Goal: Task Accomplishment & Management: Manage account settings

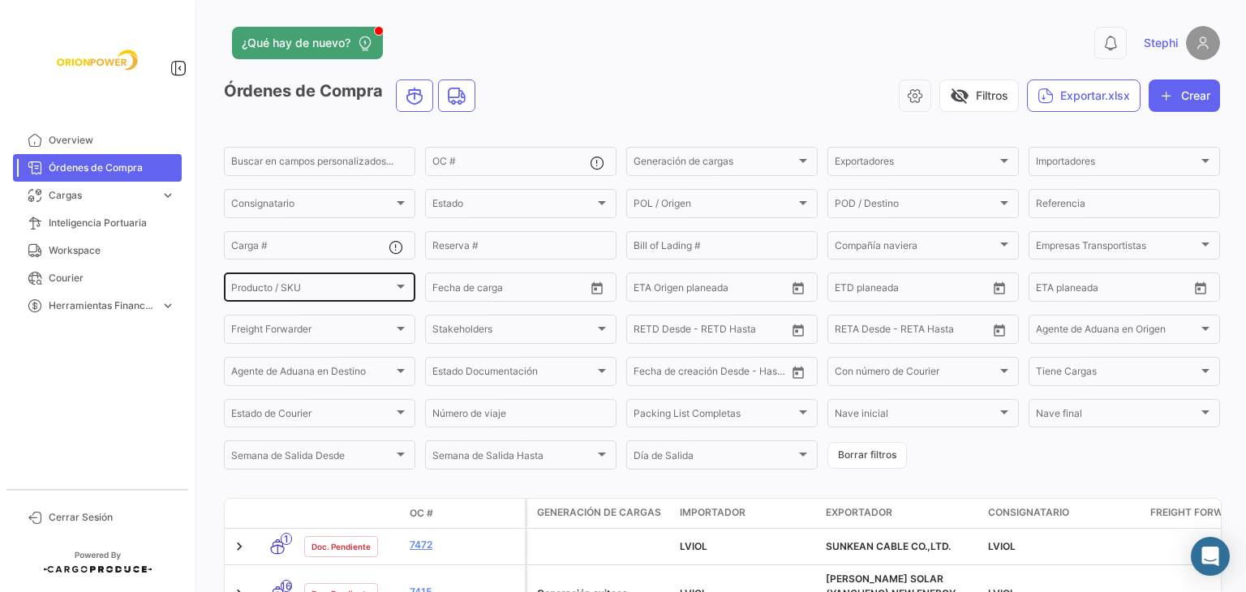
click at [397, 289] on div at bounding box center [401, 287] width 8 height 4
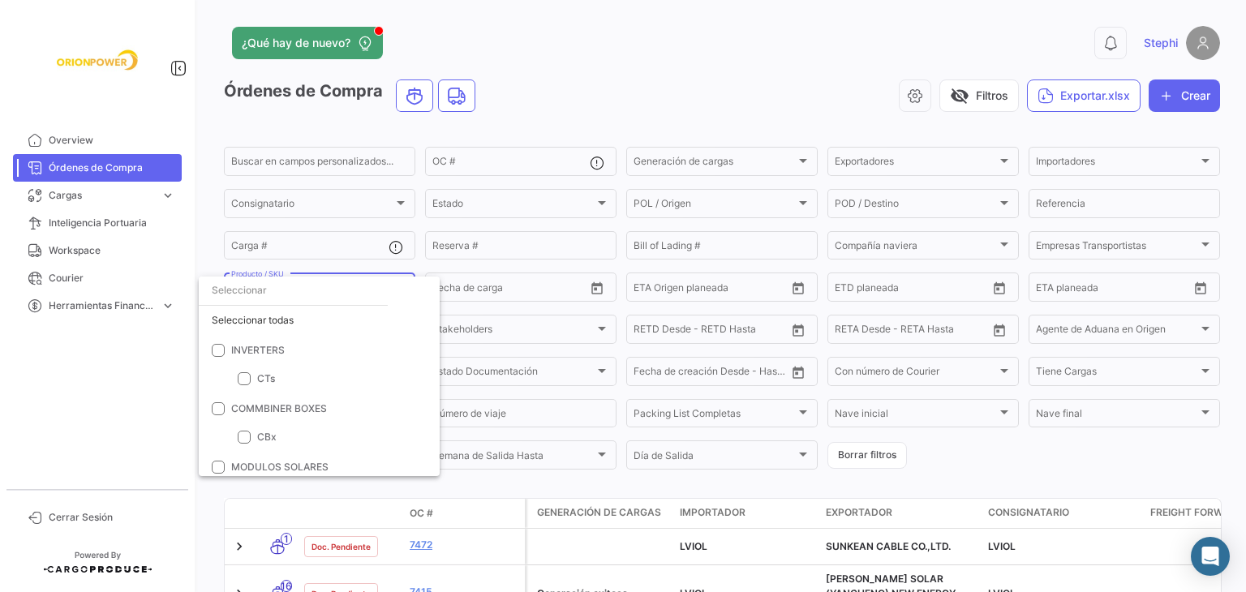
click at [386, 289] on ngx-mat-select-search at bounding box center [312, 291] width 227 height 12
click at [423, 294] on ngx-mat-select-search at bounding box center [312, 291] width 227 height 12
click at [351, 267] on div at bounding box center [623, 296] width 1246 height 592
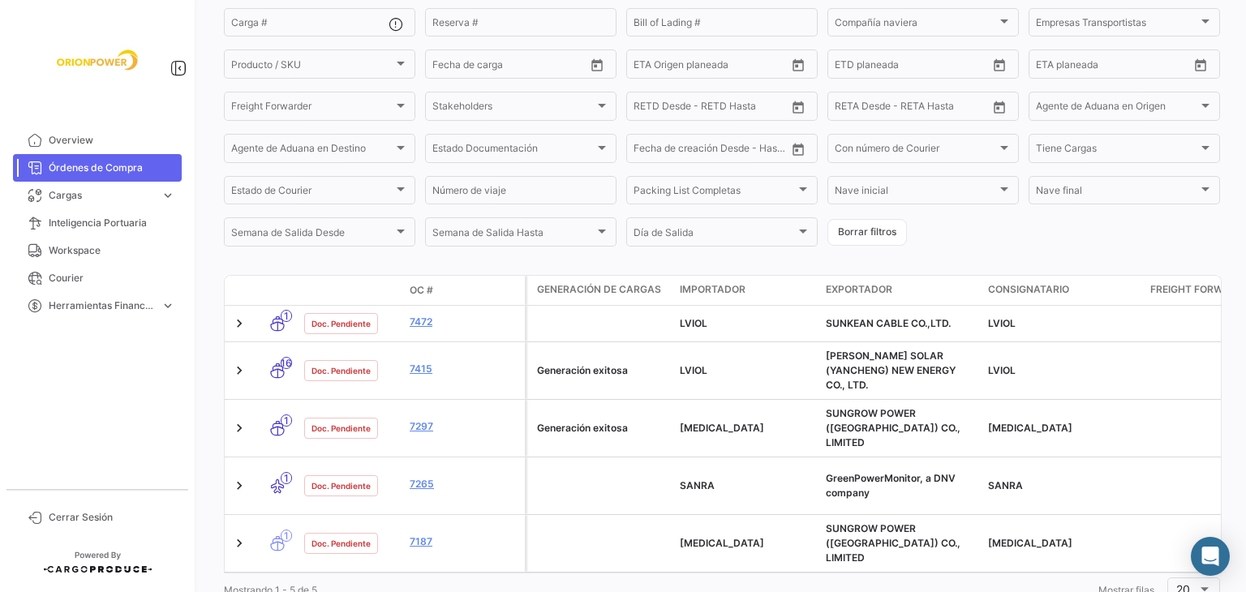
scroll to position [231, 0]
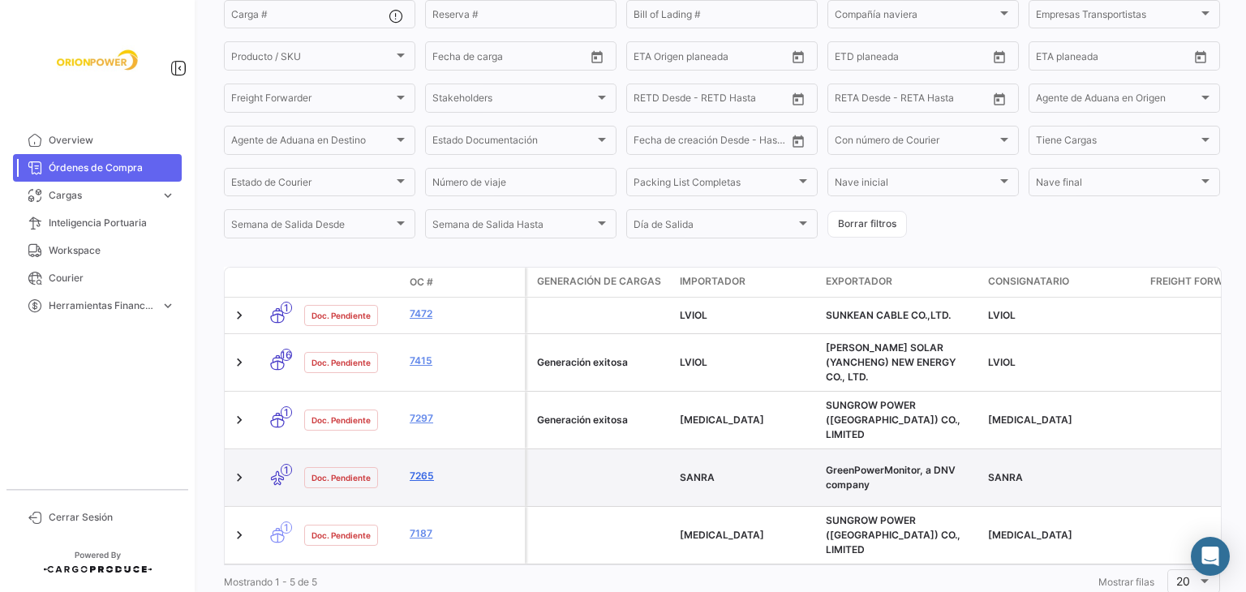
click at [425, 469] on link "7265" at bounding box center [464, 476] width 109 height 15
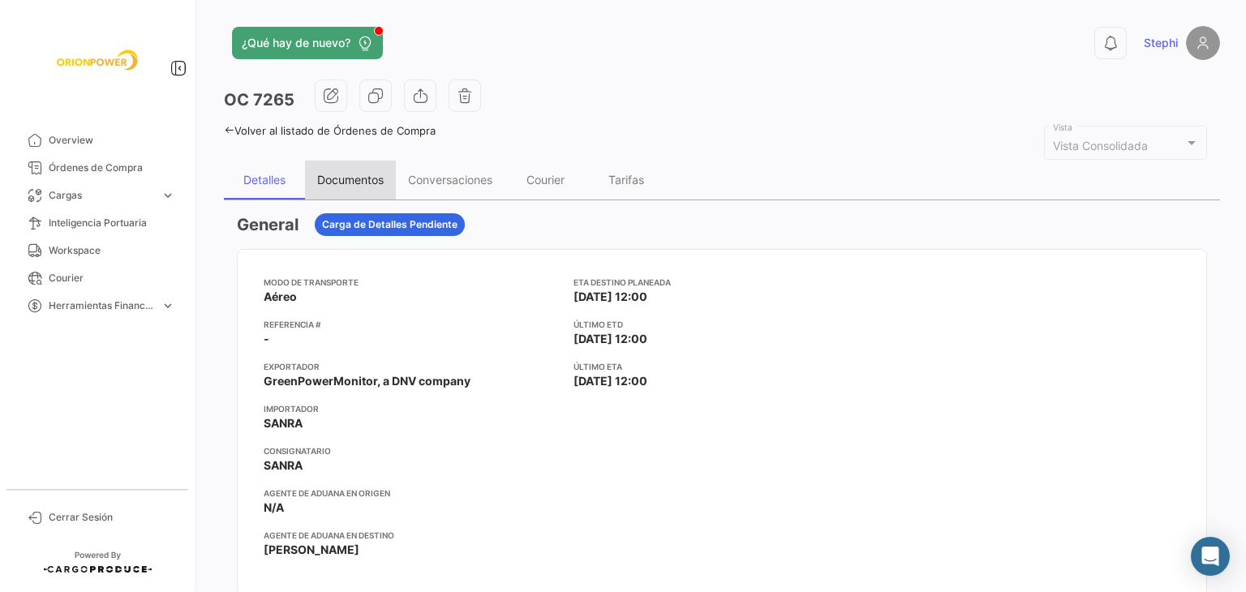
click at [350, 188] on div "Documentos" at bounding box center [350, 180] width 91 height 39
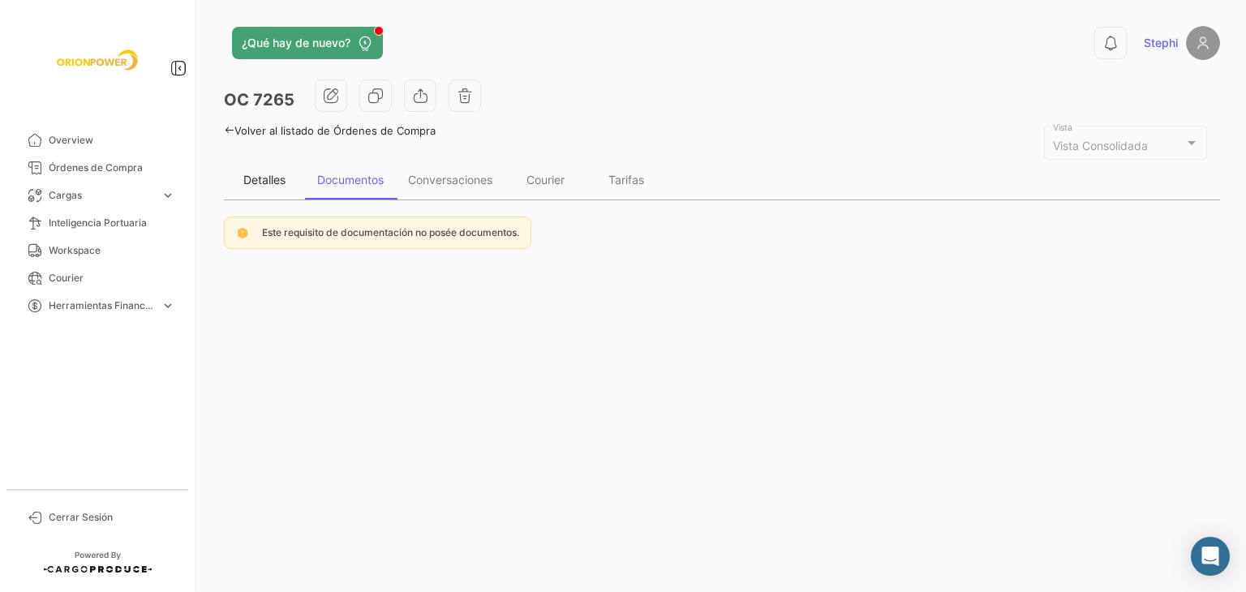
click at [269, 169] on div "Detalles" at bounding box center [264, 180] width 81 height 39
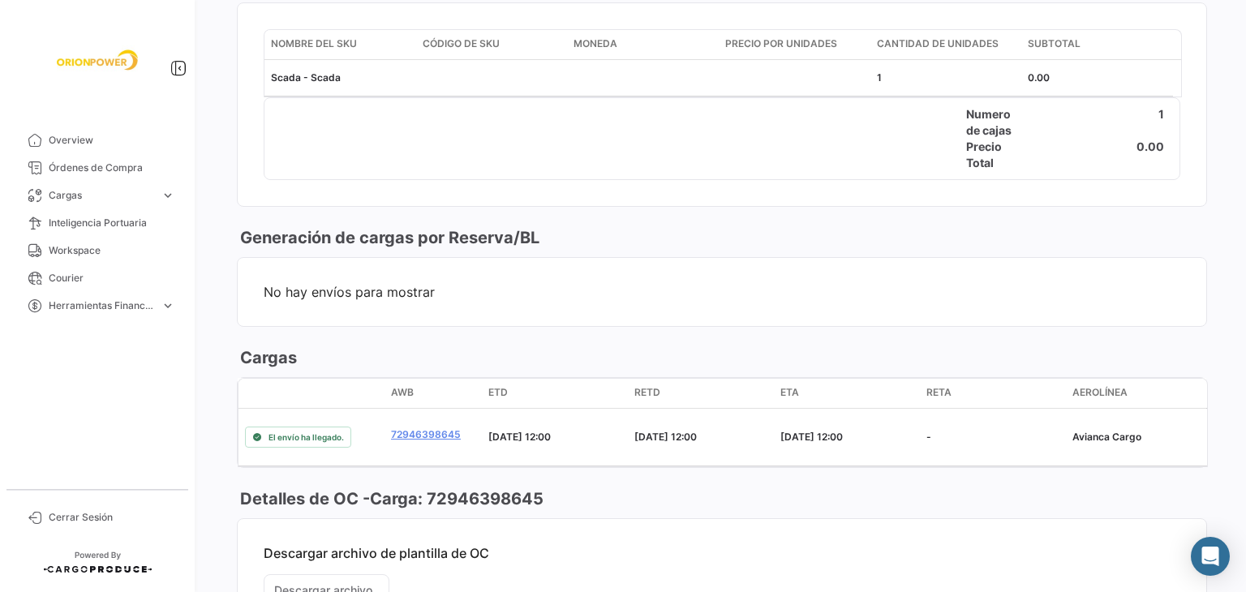
scroll to position [832, 0]
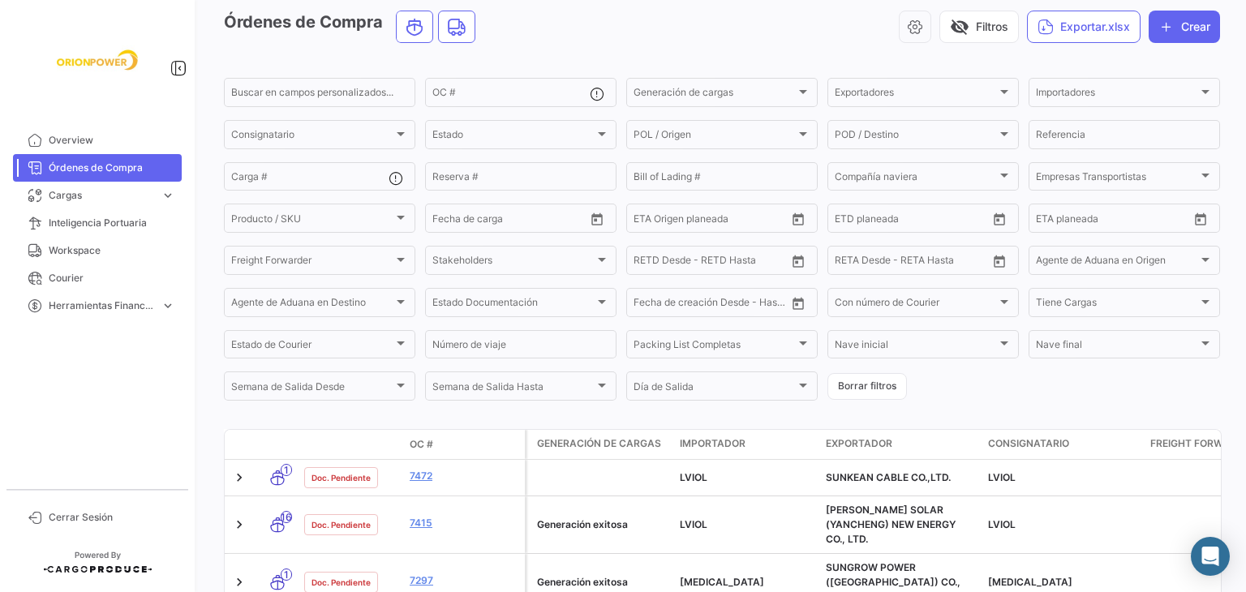
scroll to position [231, 0]
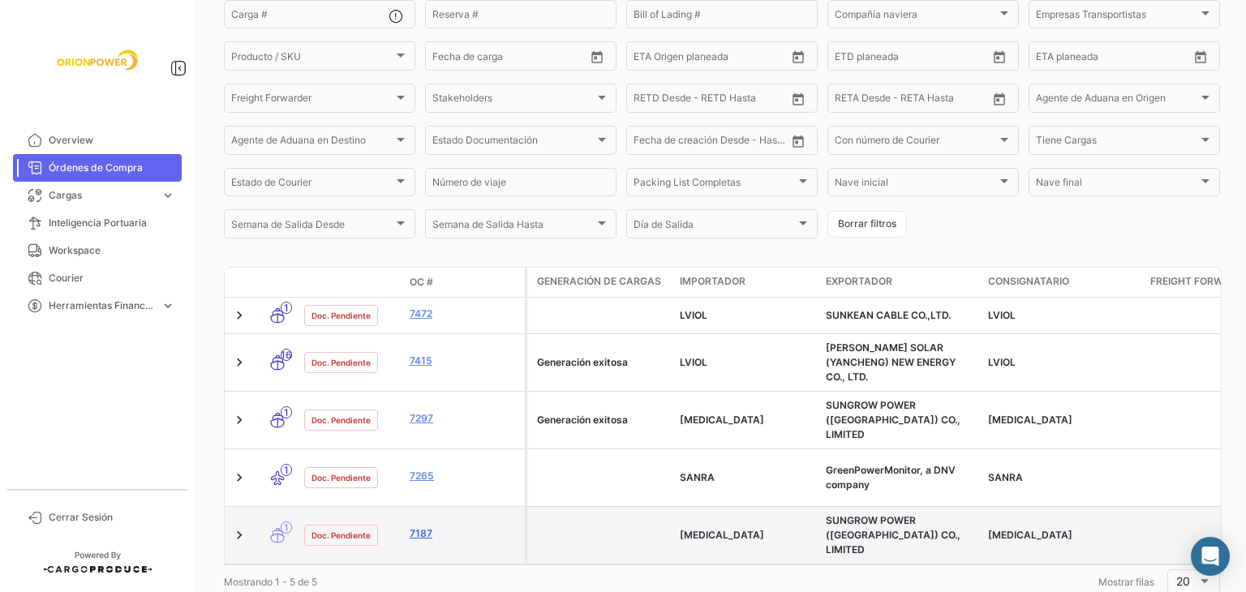
click at [423, 526] on link "7187" at bounding box center [464, 533] width 109 height 15
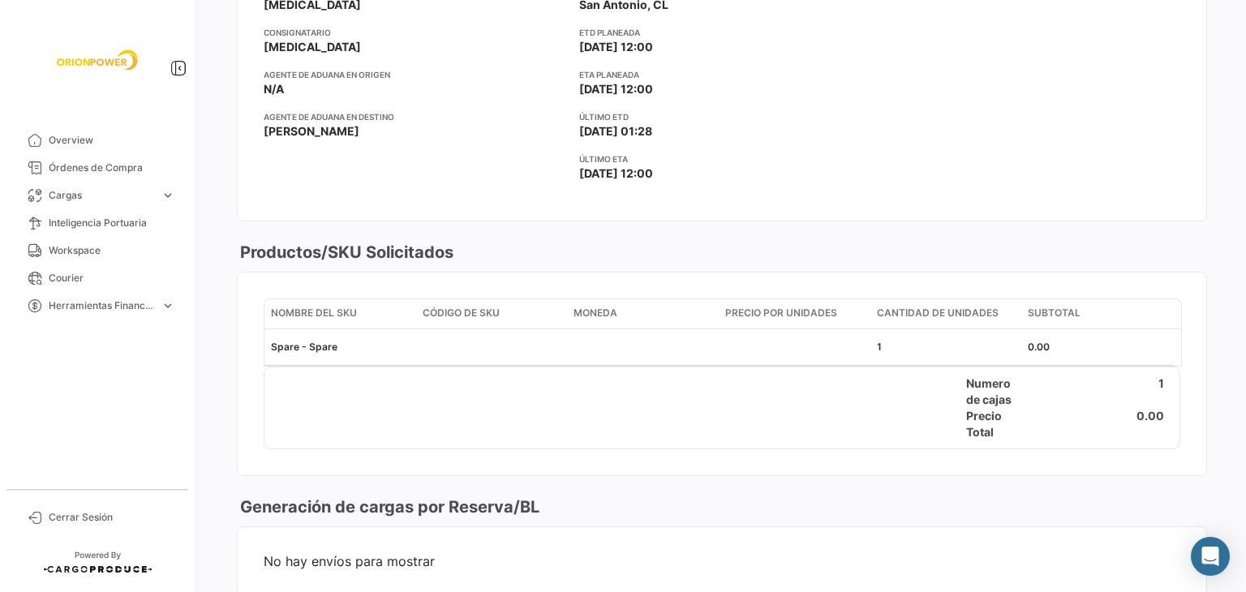
scroll to position [13, 0]
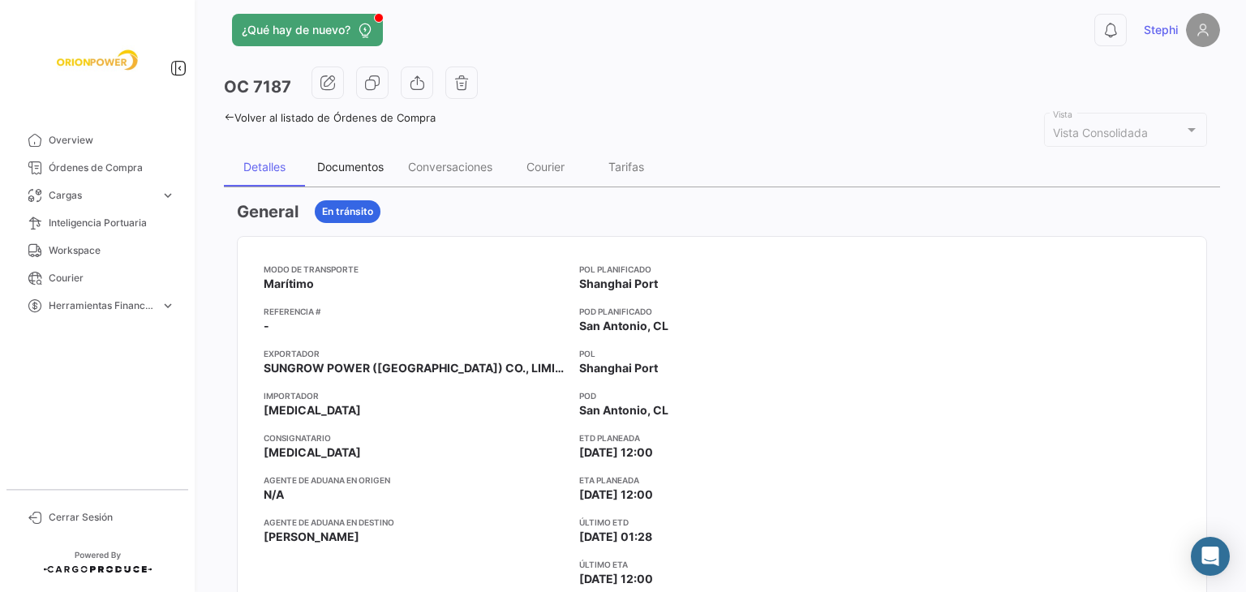
click at [362, 157] on div "Documentos" at bounding box center [350, 167] width 91 height 39
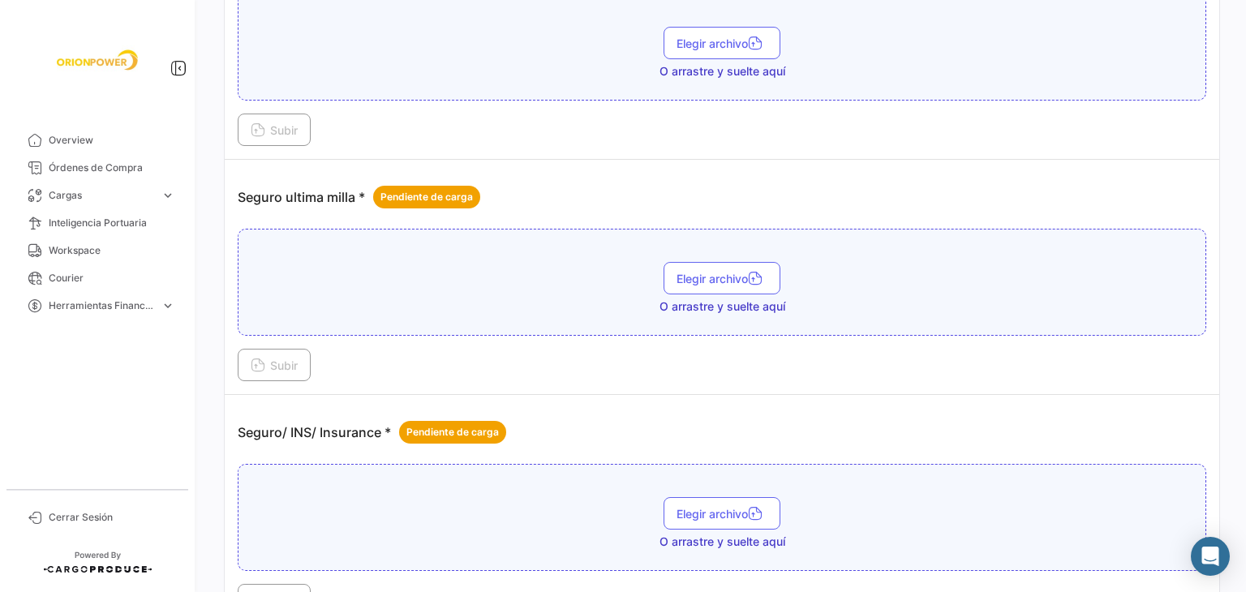
scroll to position [2271, 0]
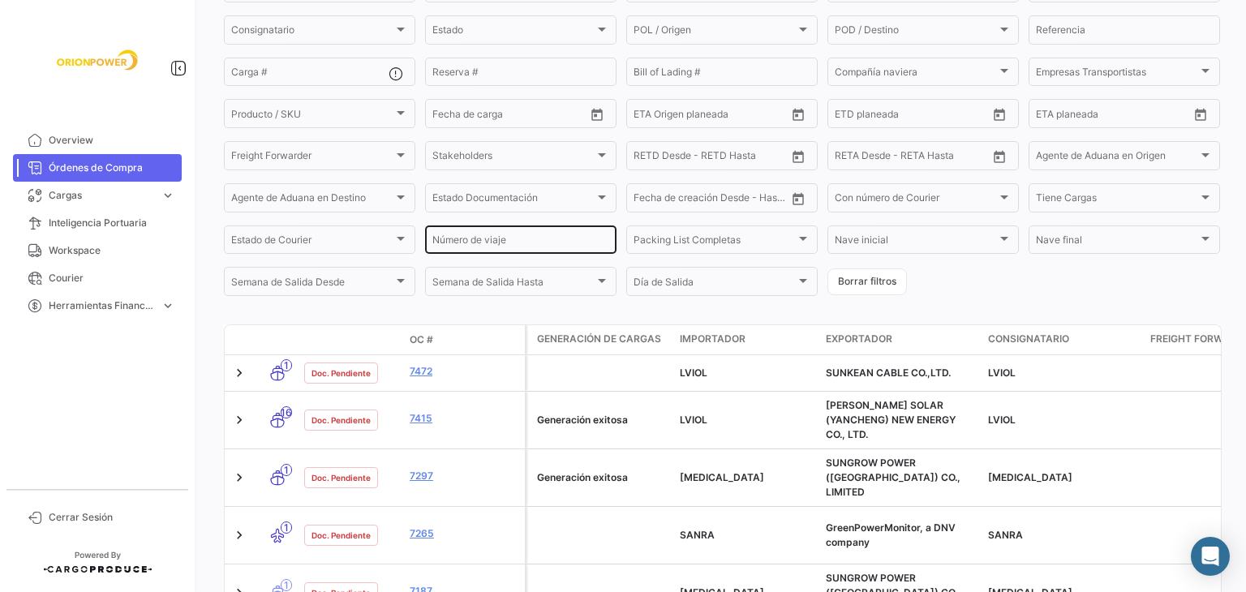
scroll to position [231, 0]
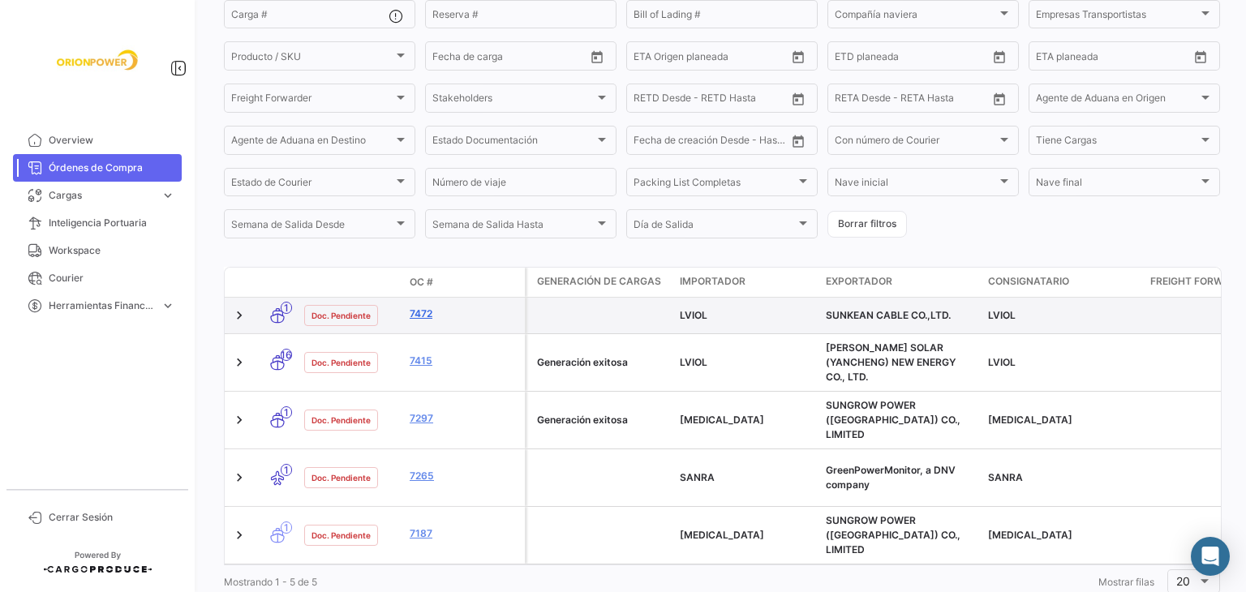
click at [418, 315] on link "7472" at bounding box center [464, 314] width 109 height 15
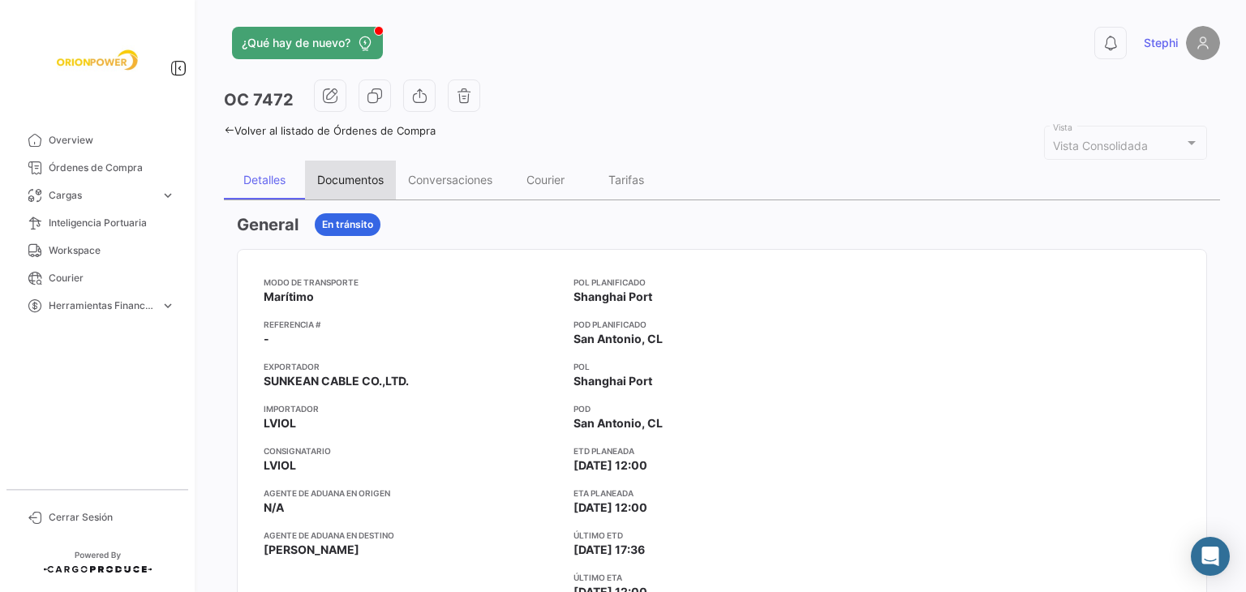
click at [361, 179] on div "Documentos" at bounding box center [350, 180] width 66 height 14
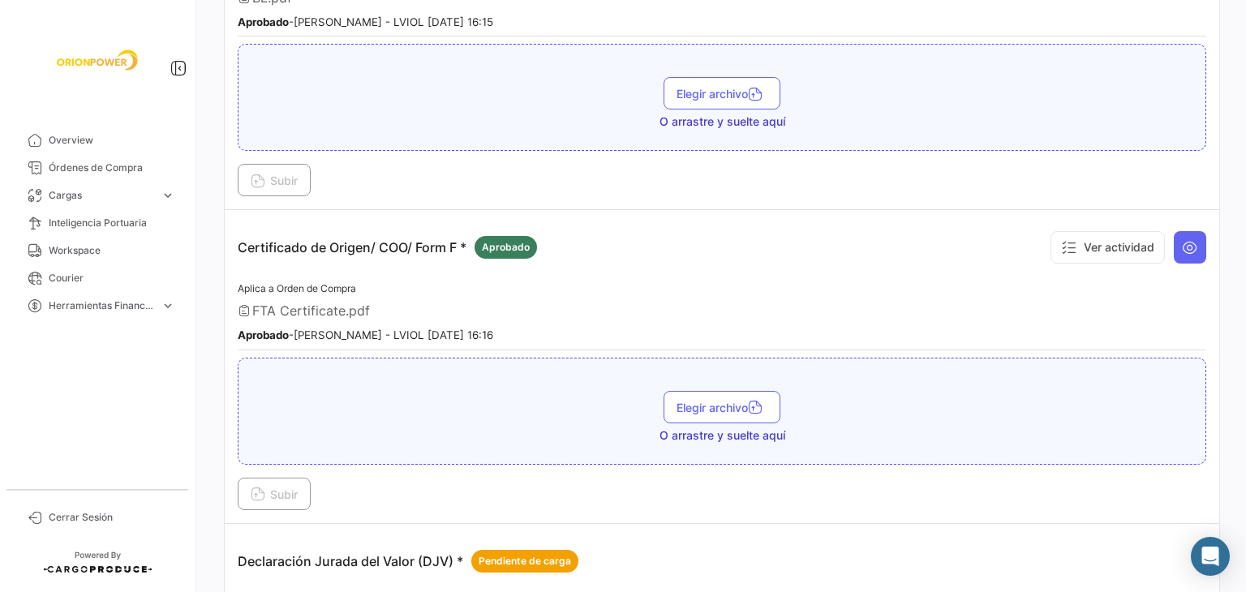
scroll to position [405, 0]
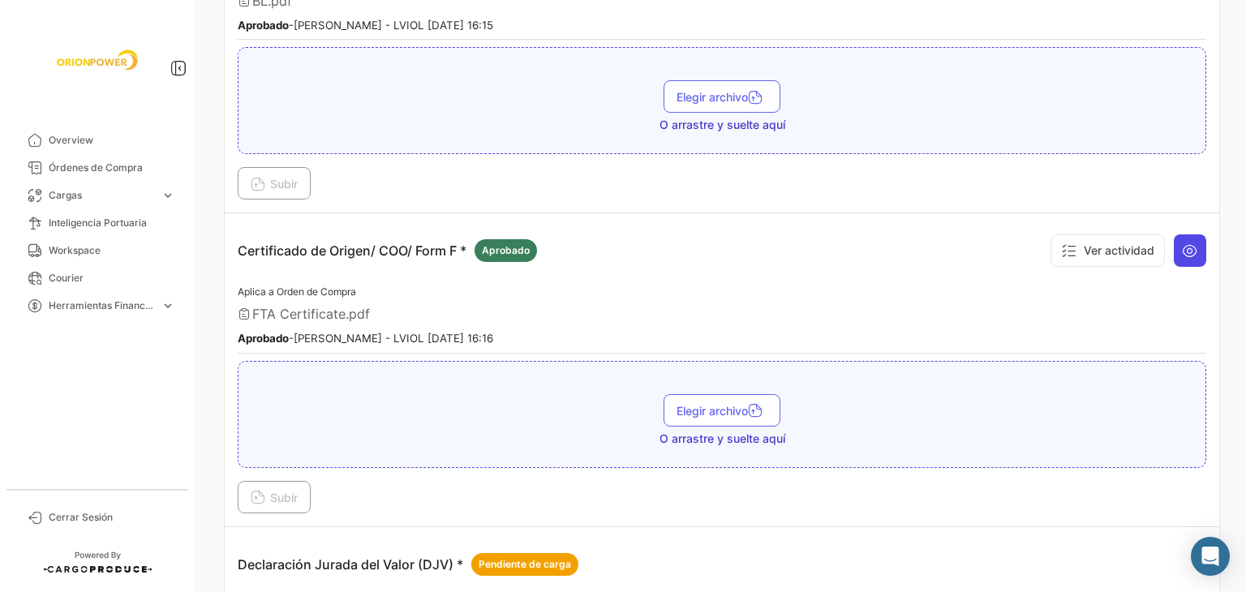
click at [1182, 242] on icon at bounding box center [1190, 250] width 16 height 16
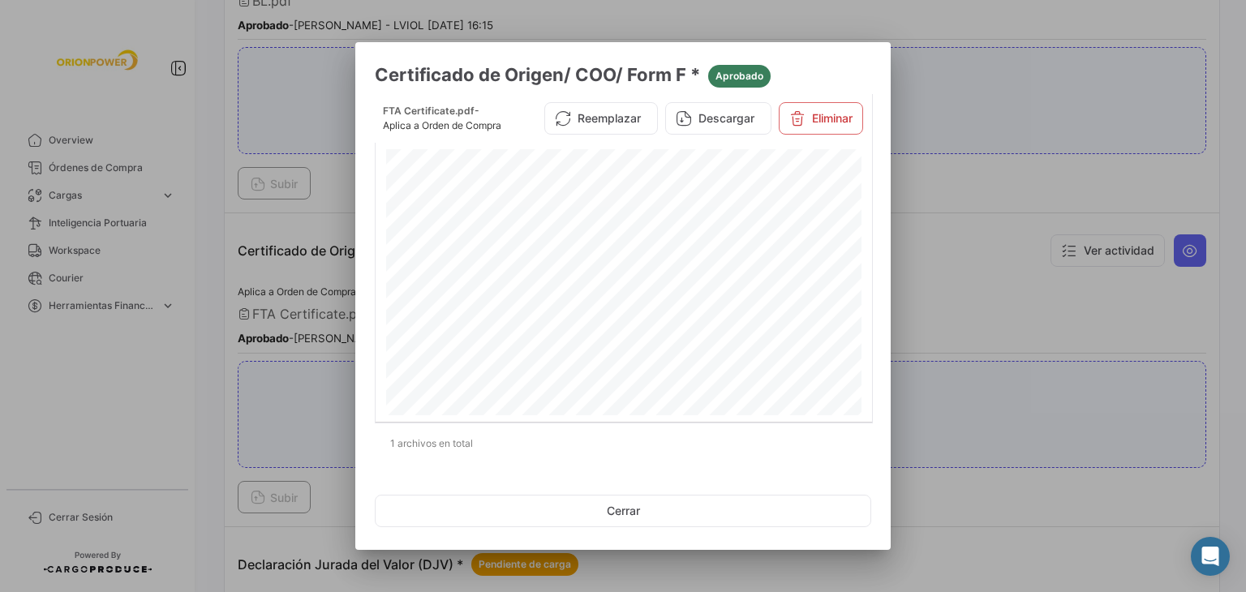
click at [957, 182] on div at bounding box center [623, 296] width 1246 height 592
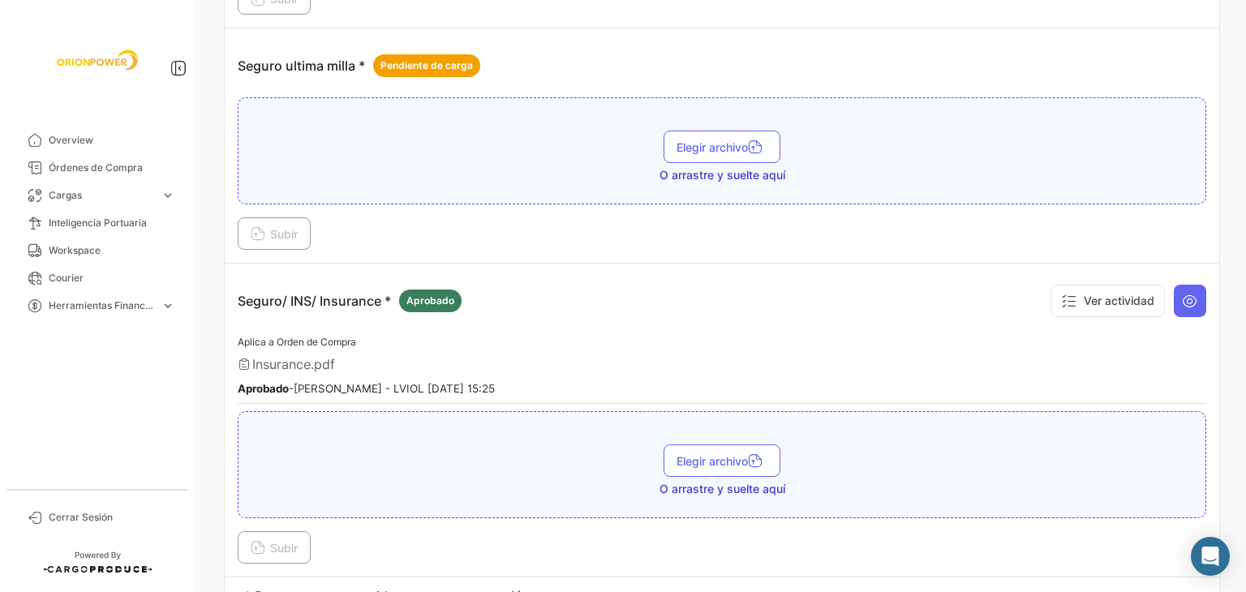
scroll to position [2627, 0]
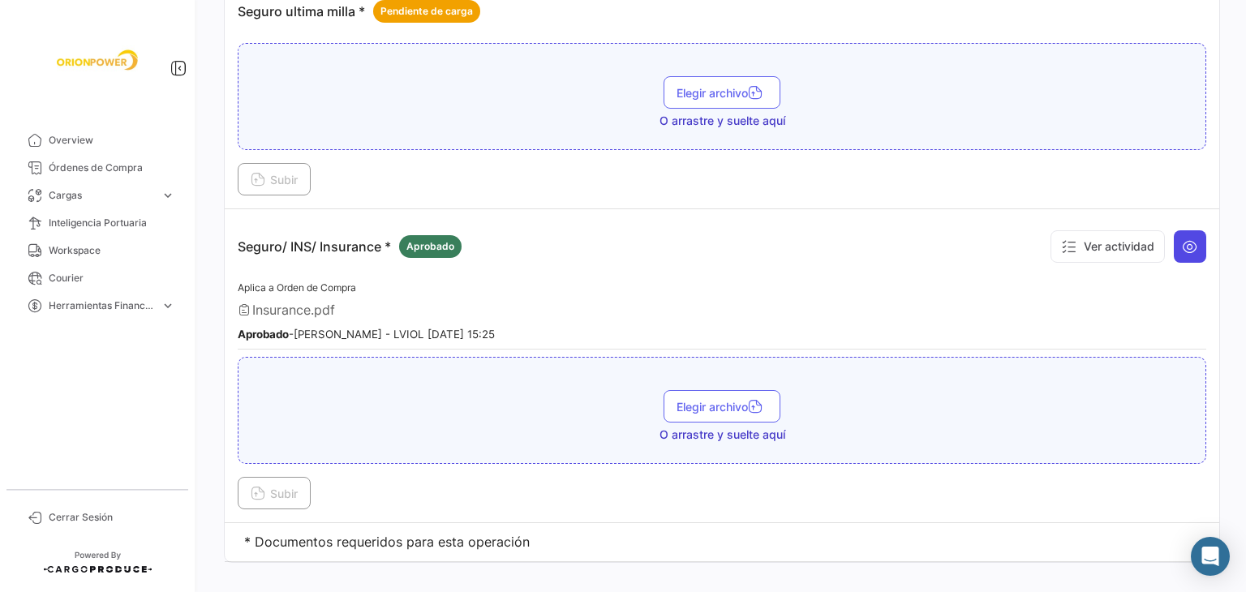
click at [1193, 230] on button at bounding box center [1189, 246] width 32 height 32
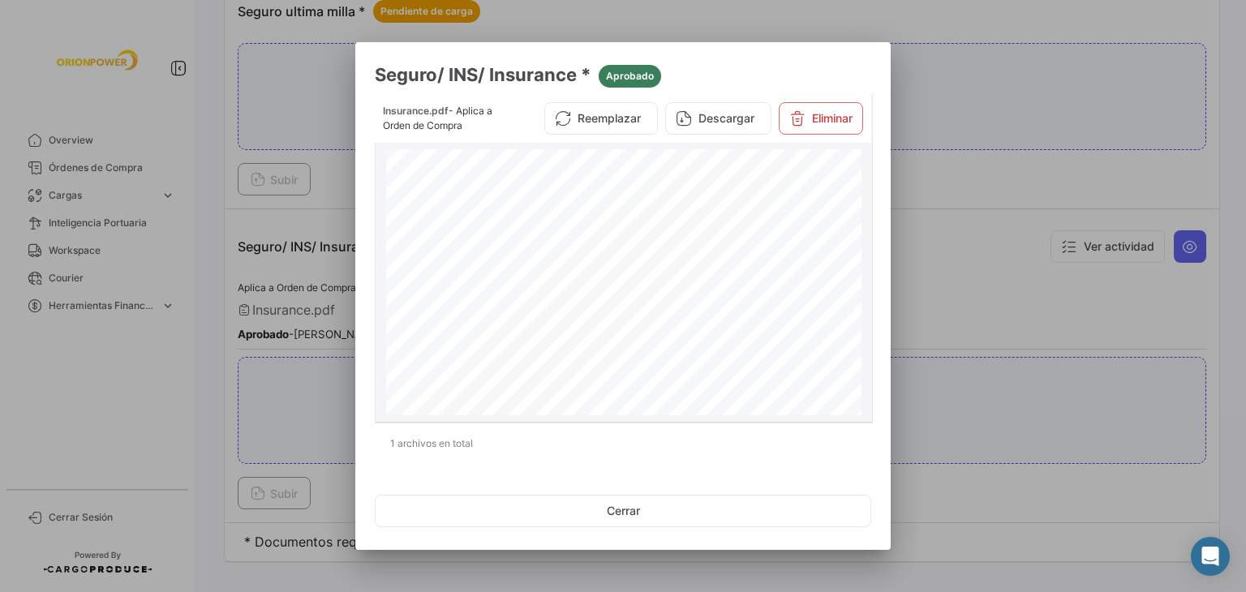
scroll to position [0, 0]
click at [924, 137] on div at bounding box center [623, 296] width 1246 height 592
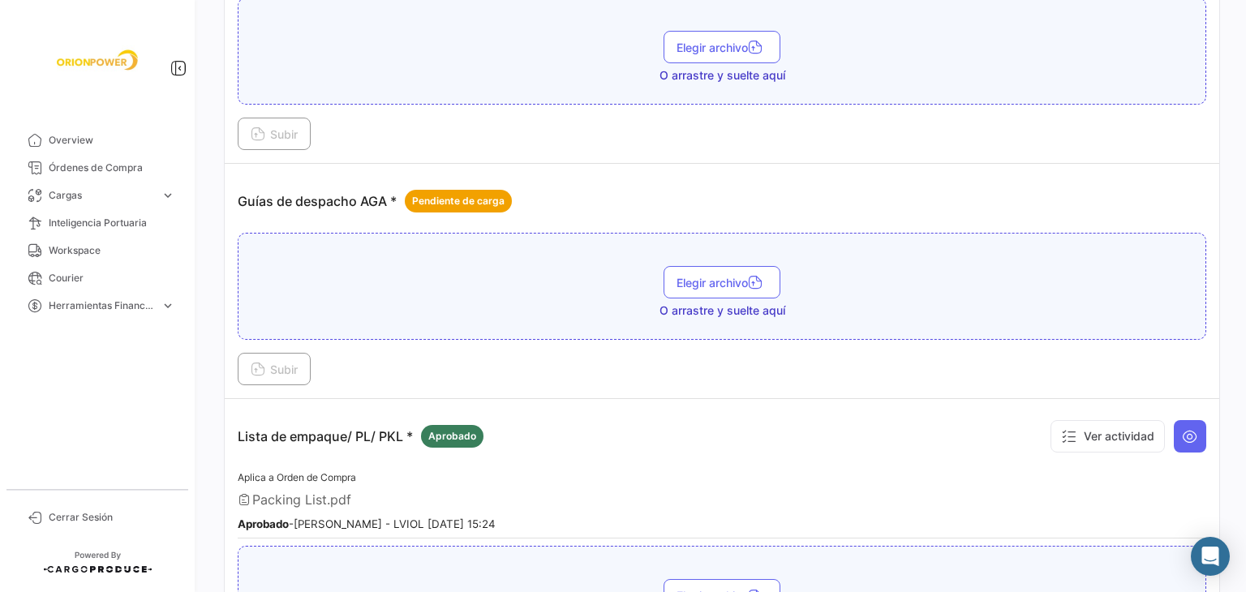
scroll to position [1816, 0]
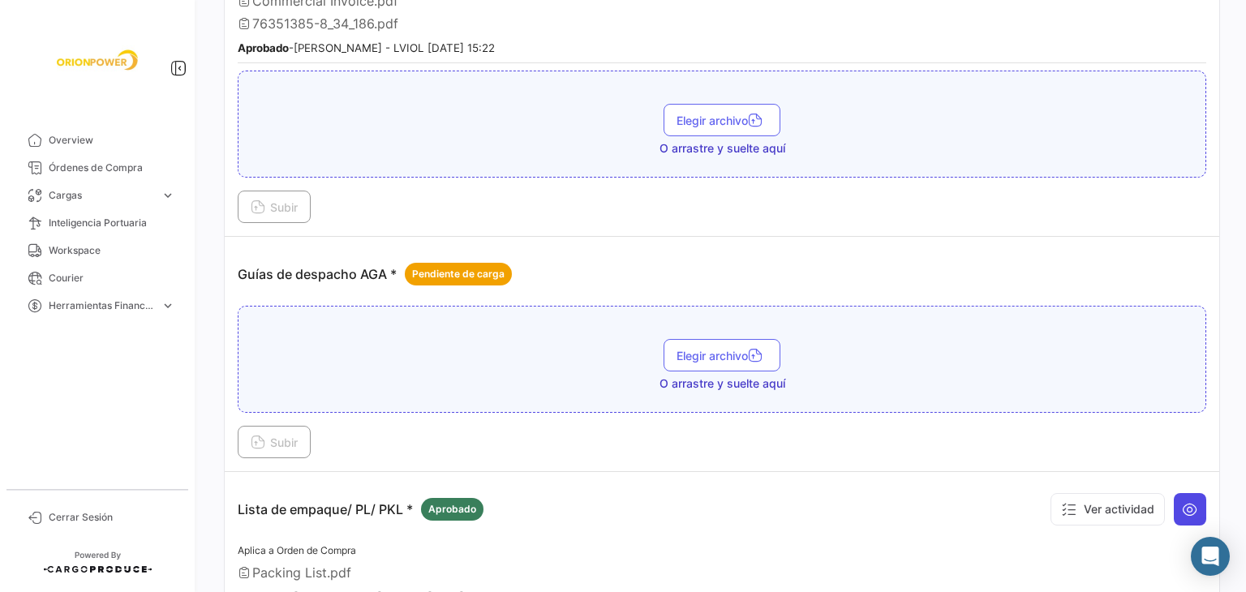
click at [1192, 493] on button at bounding box center [1189, 509] width 32 height 32
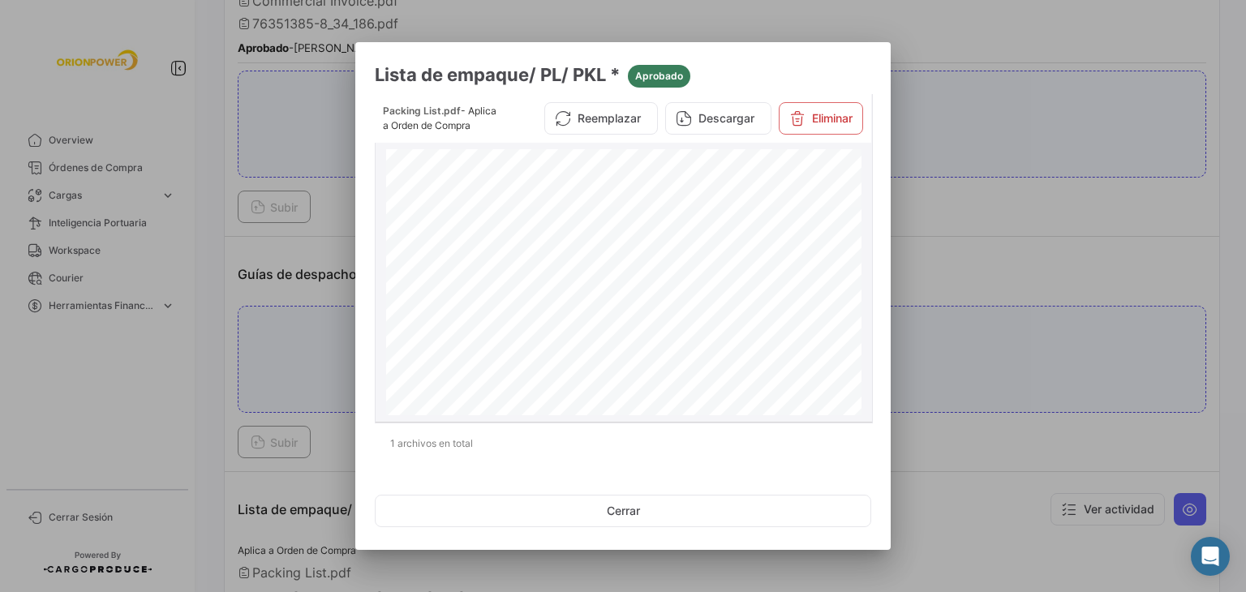
scroll to position [405, 0]
click at [1006, 205] on div at bounding box center [623, 296] width 1246 height 592
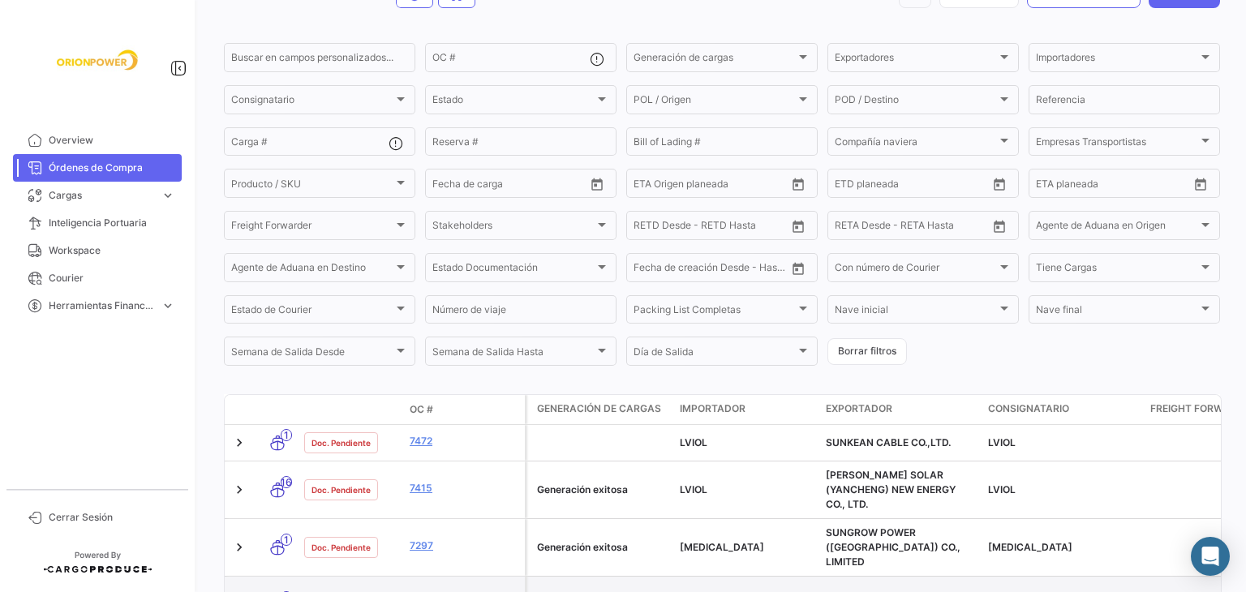
scroll to position [231, 0]
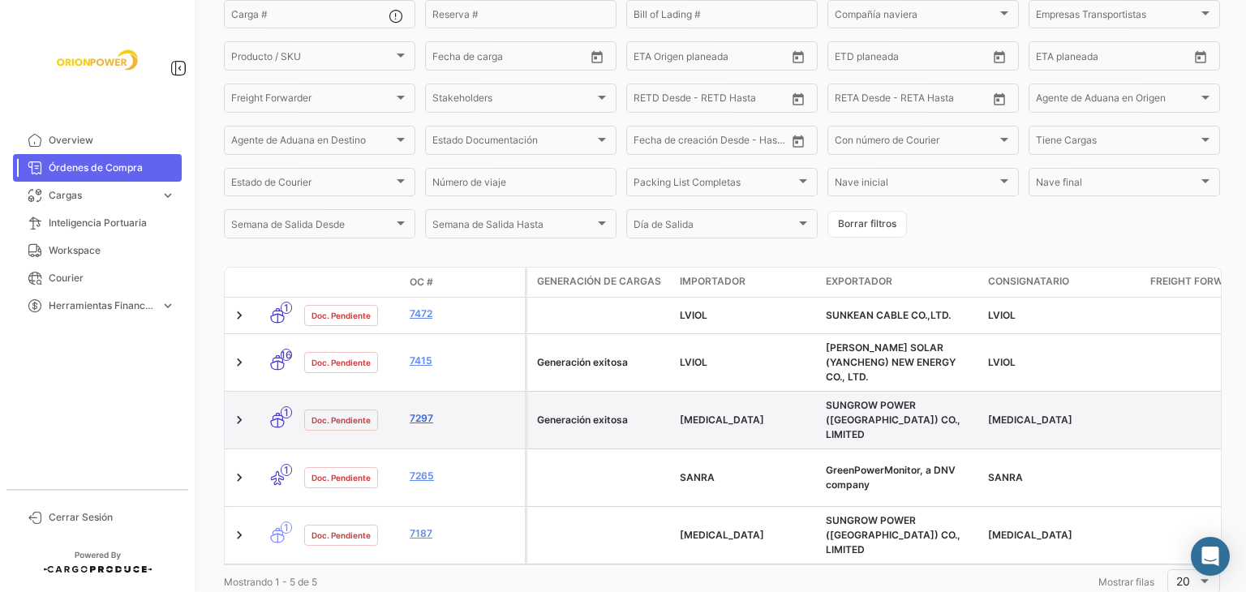
click at [418, 411] on link "7297" at bounding box center [464, 418] width 109 height 15
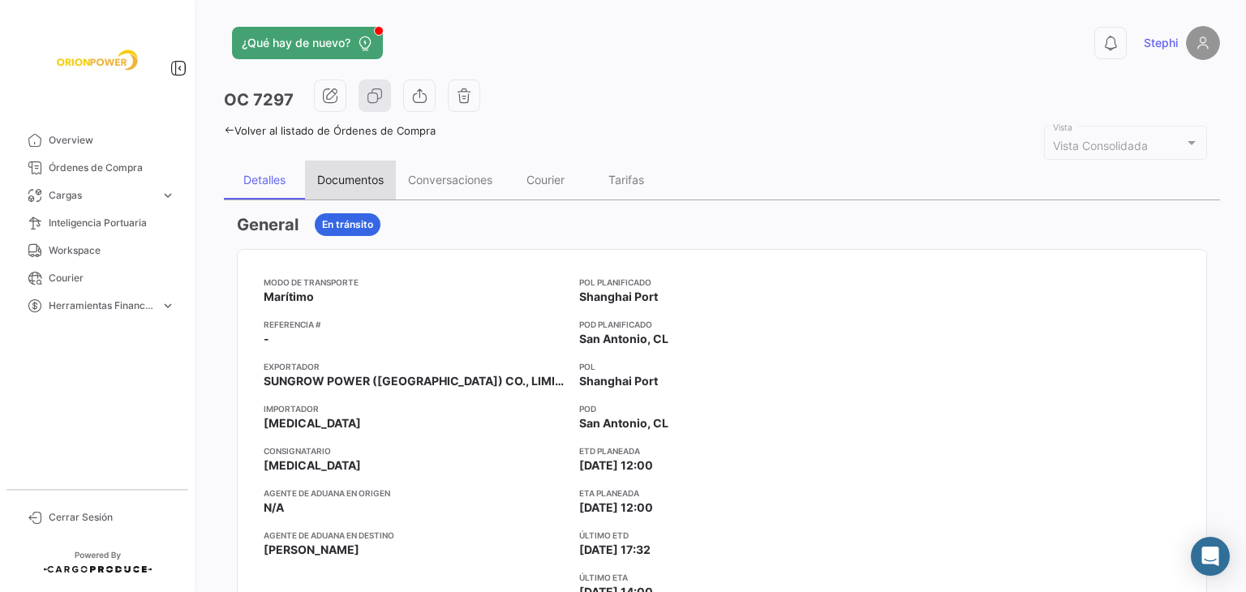
click at [365, 173] on div "Documentos" at bounding box center [350, 180] width 66 height 14
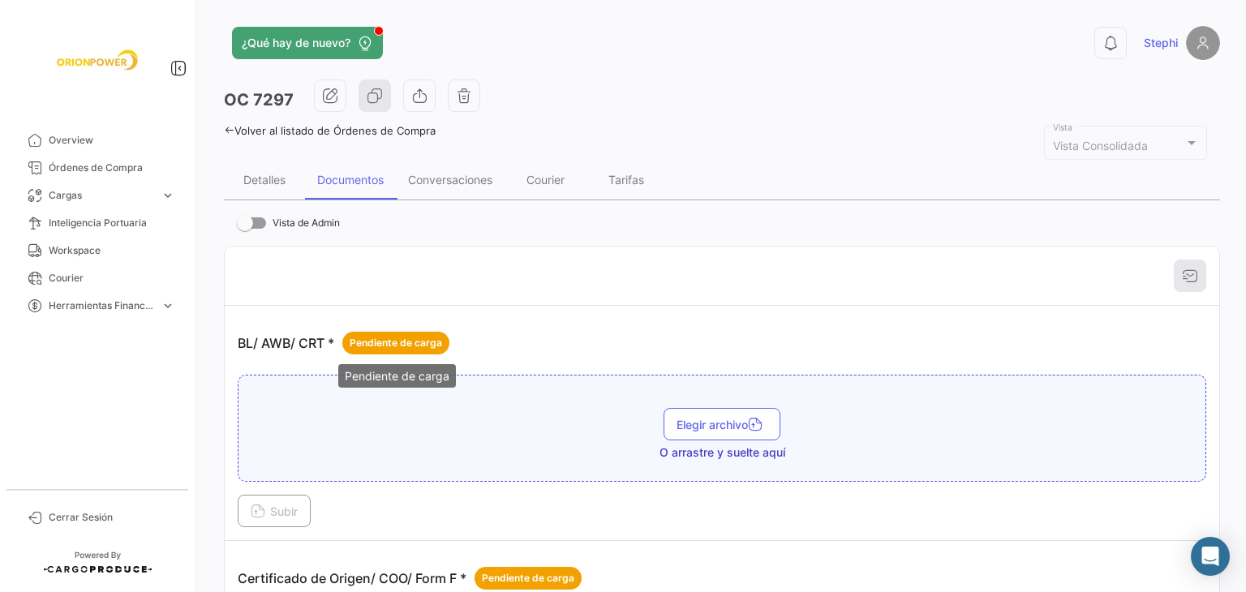
click at [414, 398] on div "Elegir archivo O arrastre y suelte aquí" at bounding box center [722, 428] width 968 height 107
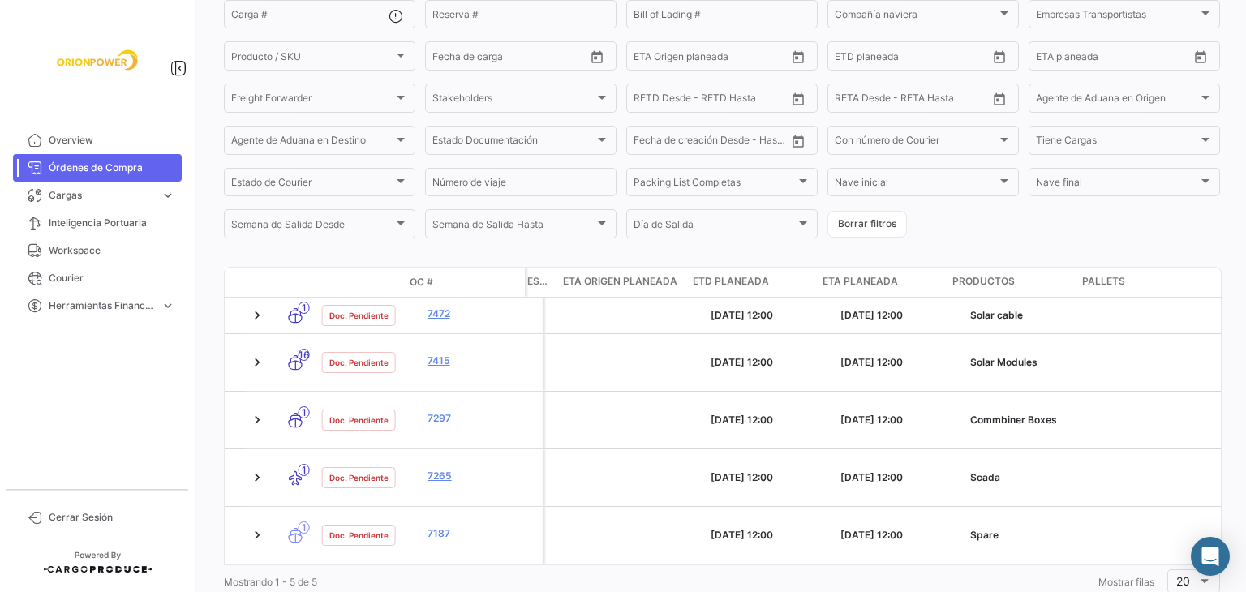
scroll to position [0, 2884]
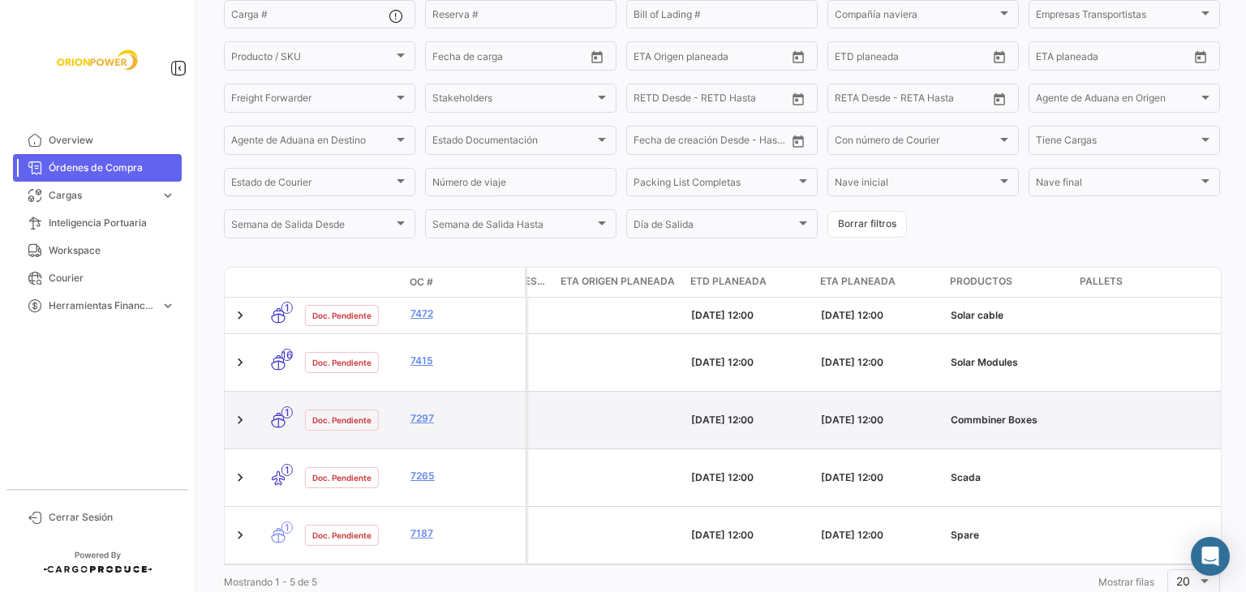
click at [1012, 408] on datatable-body-cell "Commbiner Boxes" at bounding box center [1009, 420] width 130 height 57
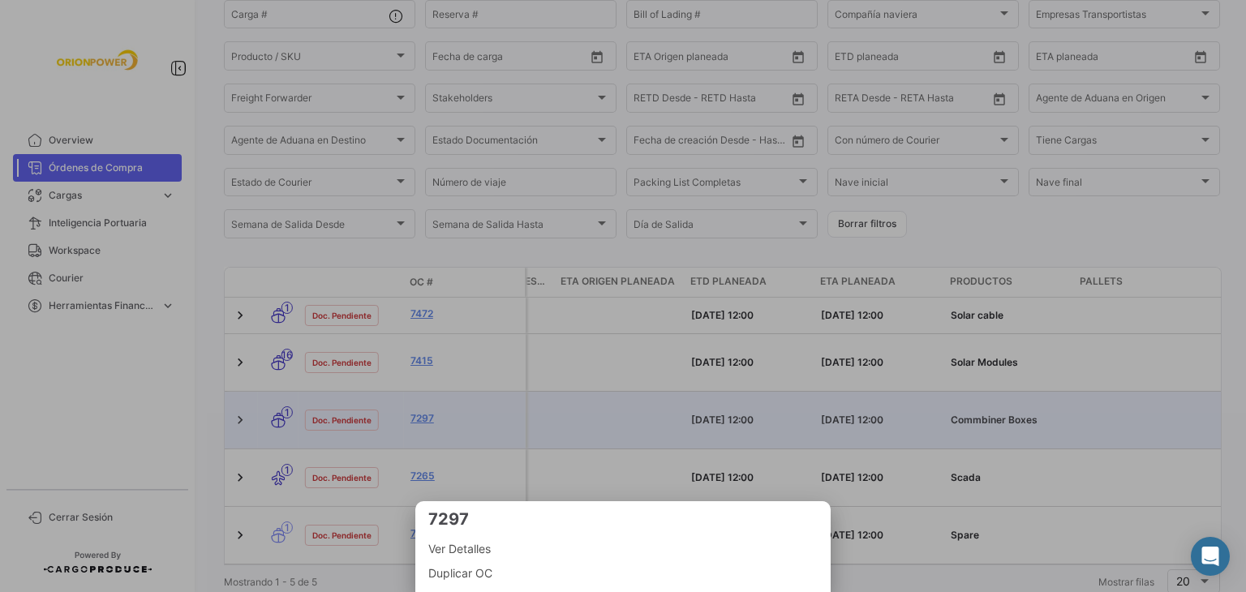
click at [618, 397] on div at bounding box center [623, 296] width 1246 height 592
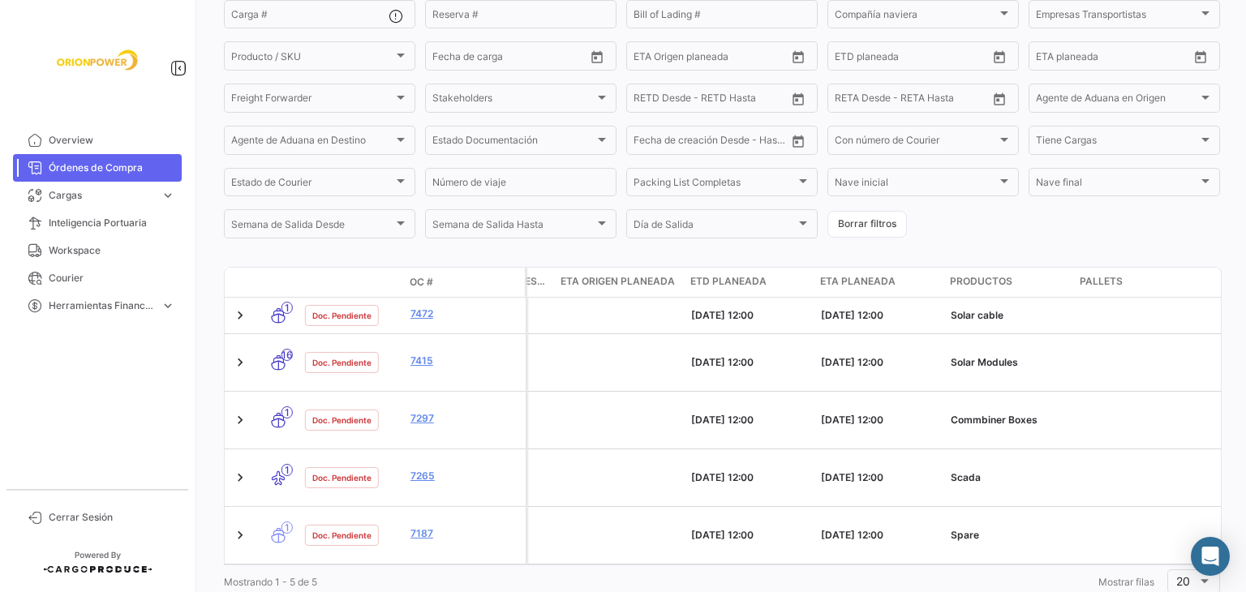
drag, startPoint x: 975, startPoint y: 506, endPoint x: 683, endPoint y: 540, distance: 293.9
click at [683, 540] on div "Modo de Transporte Estado Doc. OC # Generación de cargas Importador Exportador …" at bounding box center [722, 432] width 996 height 331
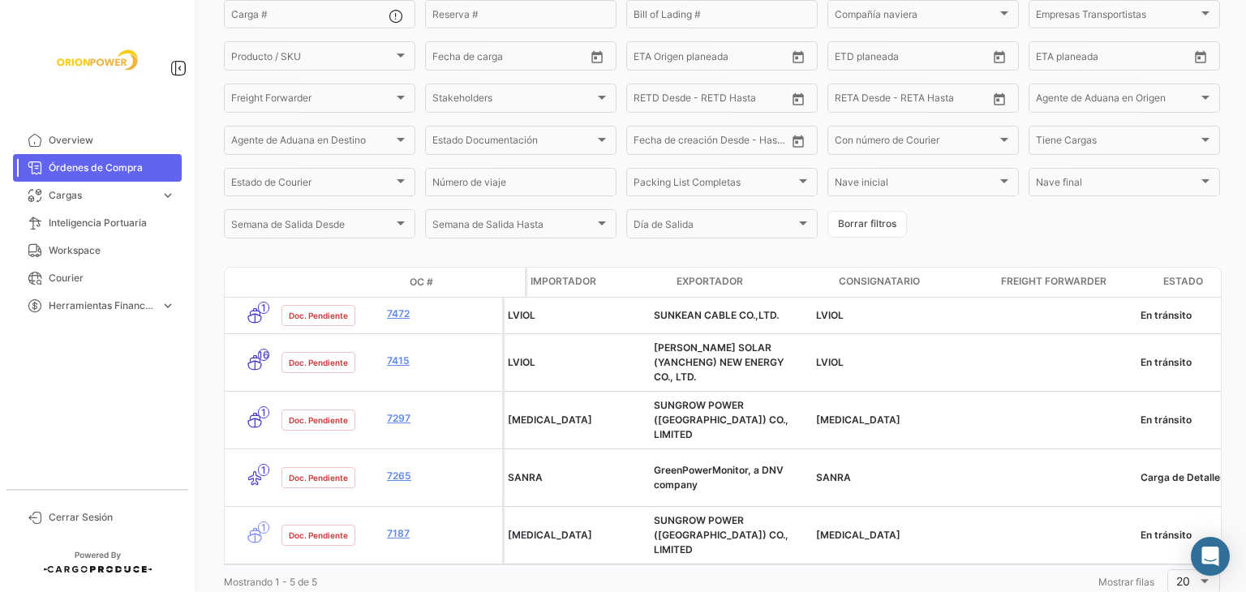
scroll to position [0, 91]
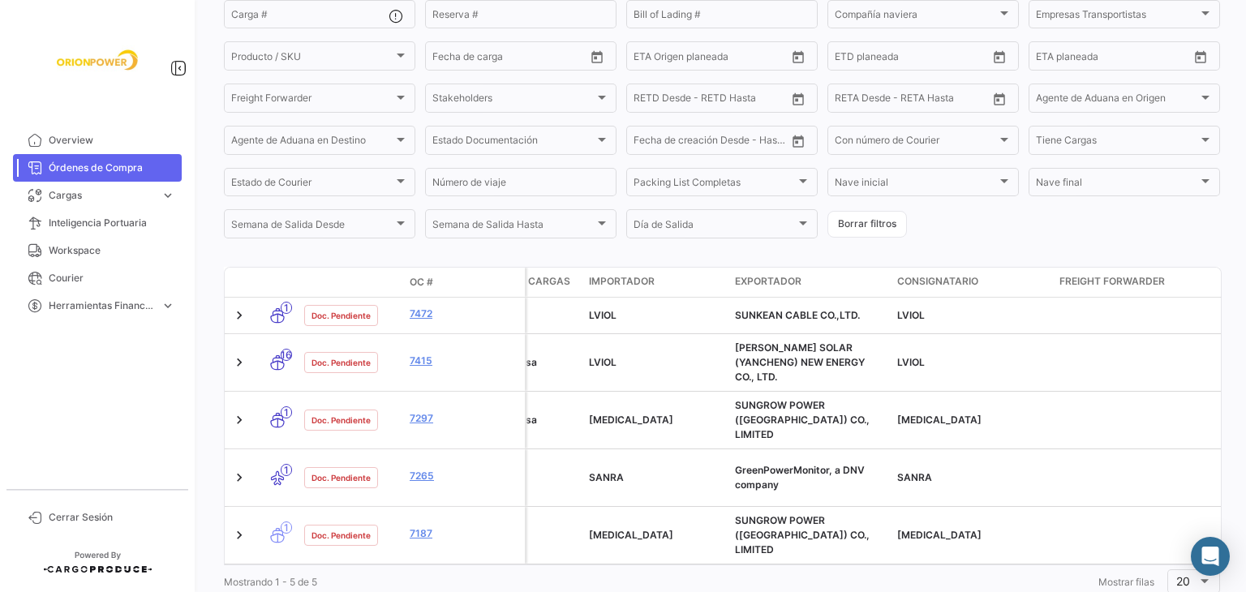
click at [743, 567] on div "Mostrando 1 - 5 de 5 1 Mostrar filas 20" at bounding box center [722, 581] width 996 height 29
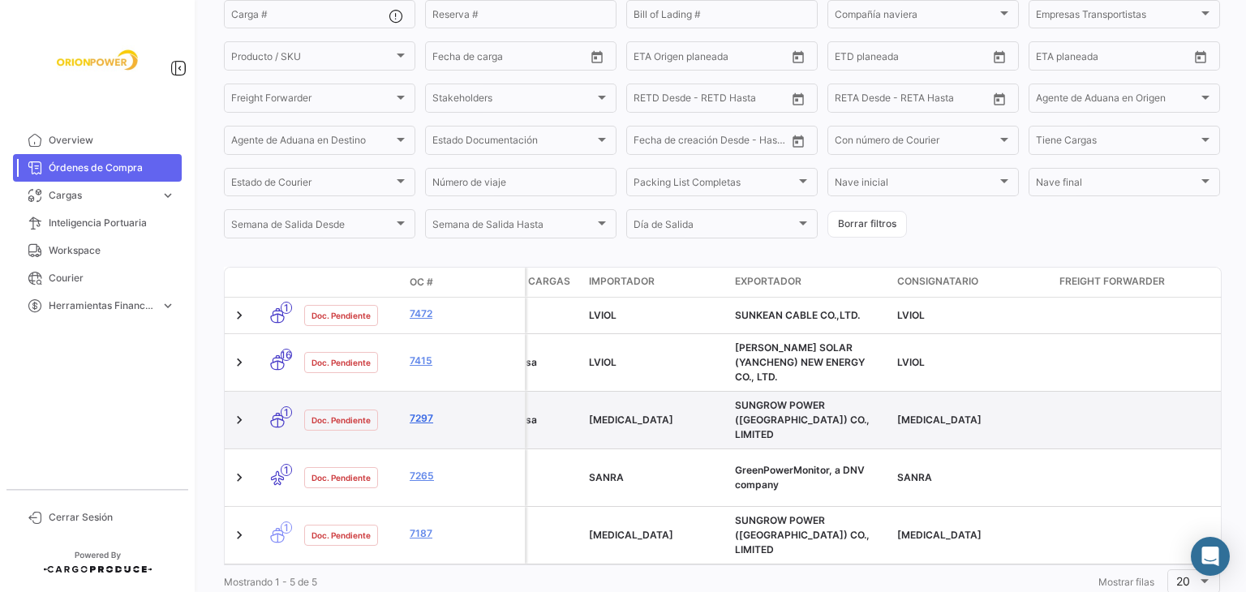
click at [417, 411] on link "7297" at bounding box center [464, 418] width 109 height 15
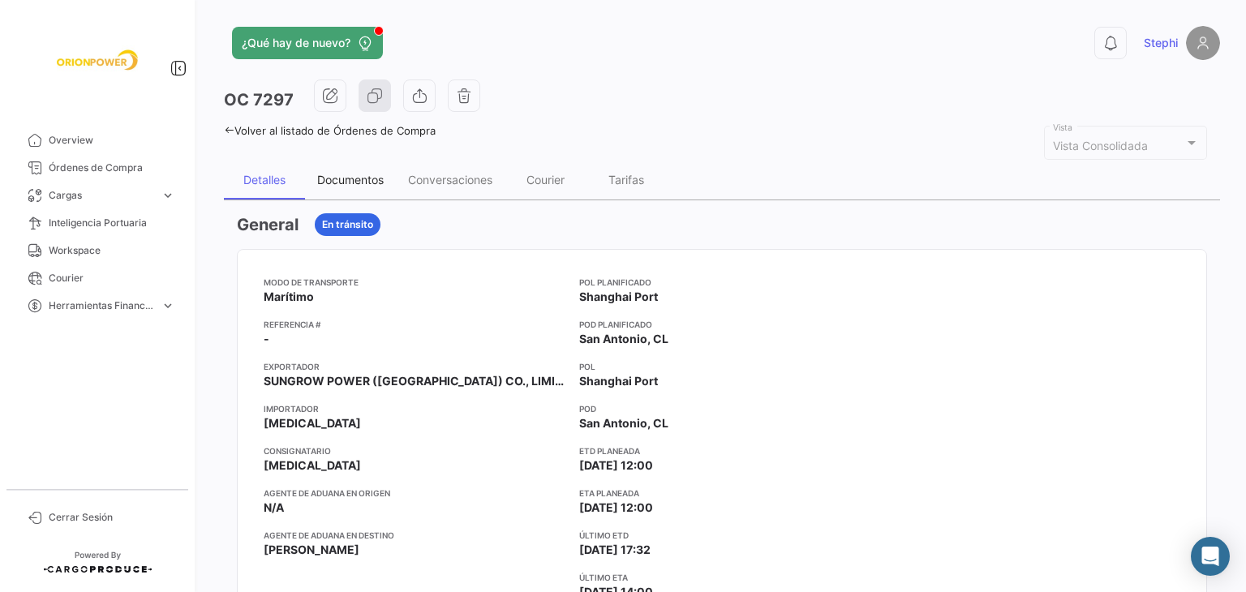
click at [339, 186] on div "Documentos" at bounding box center [350, 180] width 91 height 39
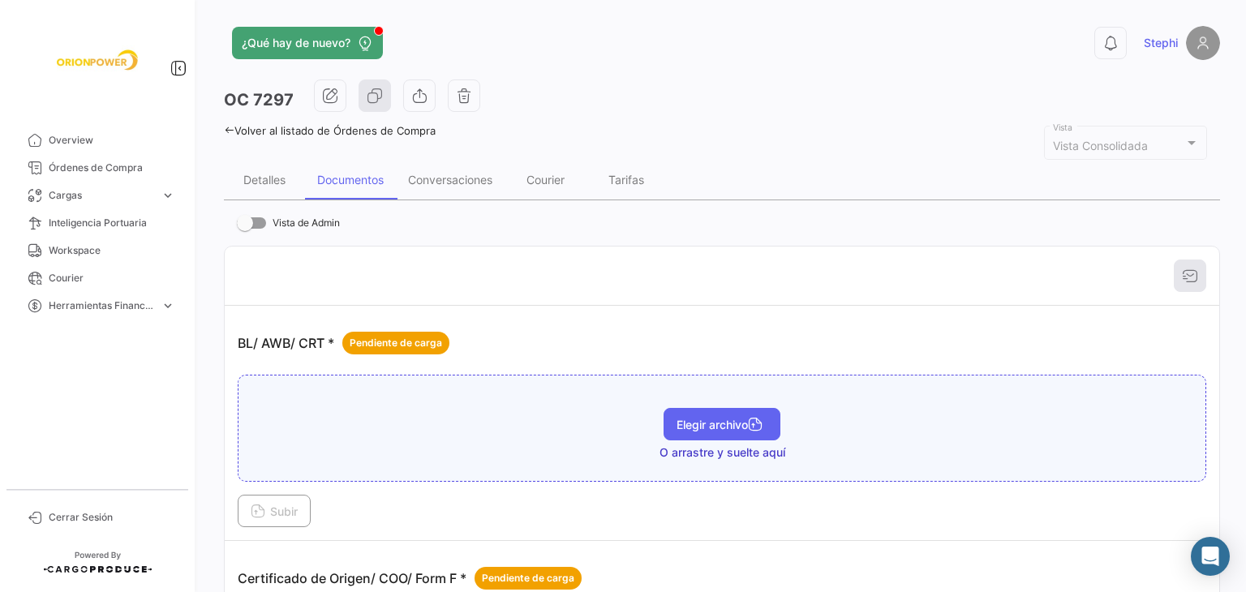
click at [686, 410] on button "Elegir archivo" at bounding box center [721, 424] width 117 height 32
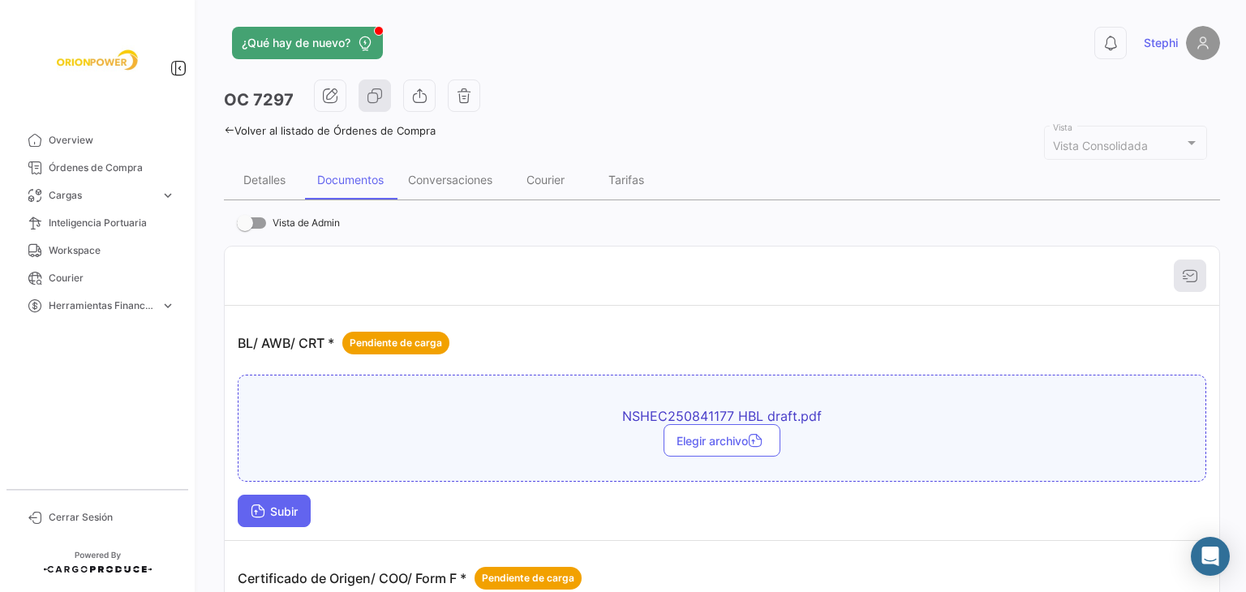
click at [272, 500] on button "Subir" at bounding box center [274, 511] width 73 height 32
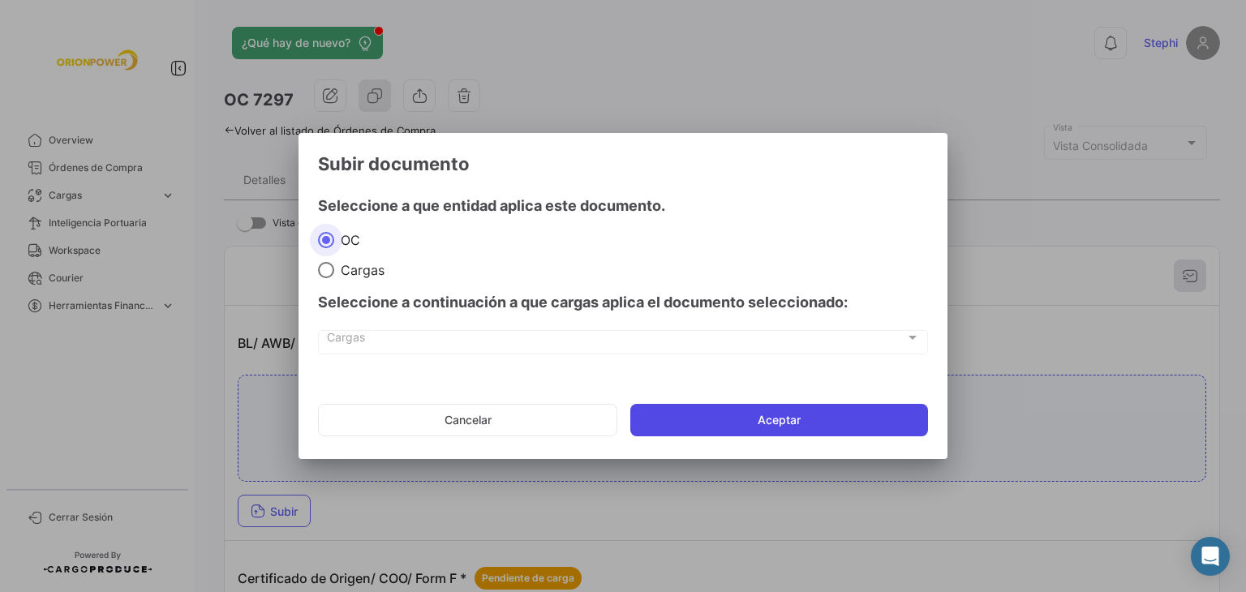
click at [684, 410] on button "Aceptar" at bounding box center [779, 420] width 298 height 32
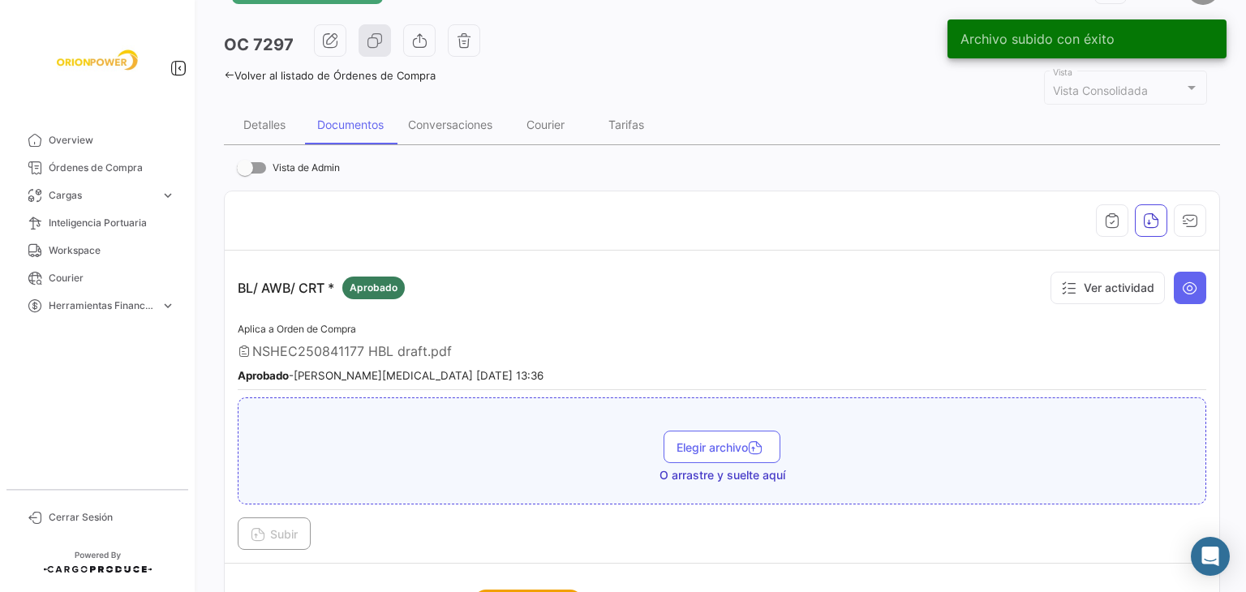
scroll to position [81, 0]
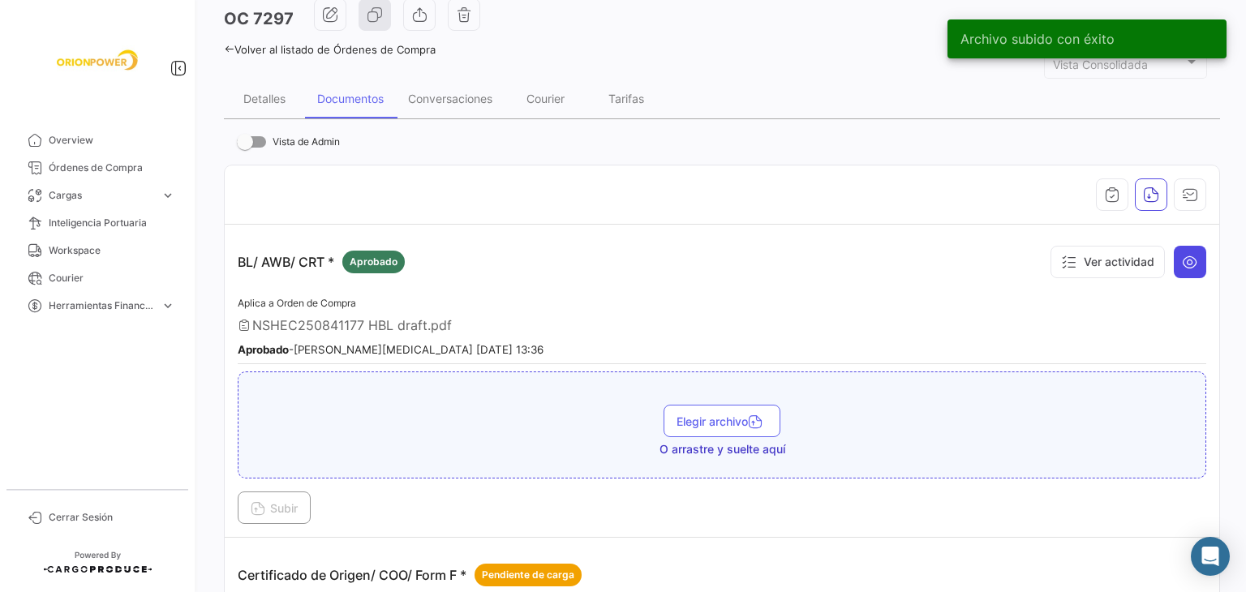
click at [1173, 260] on button at bounding box center [1189, 262] width 32 height 32
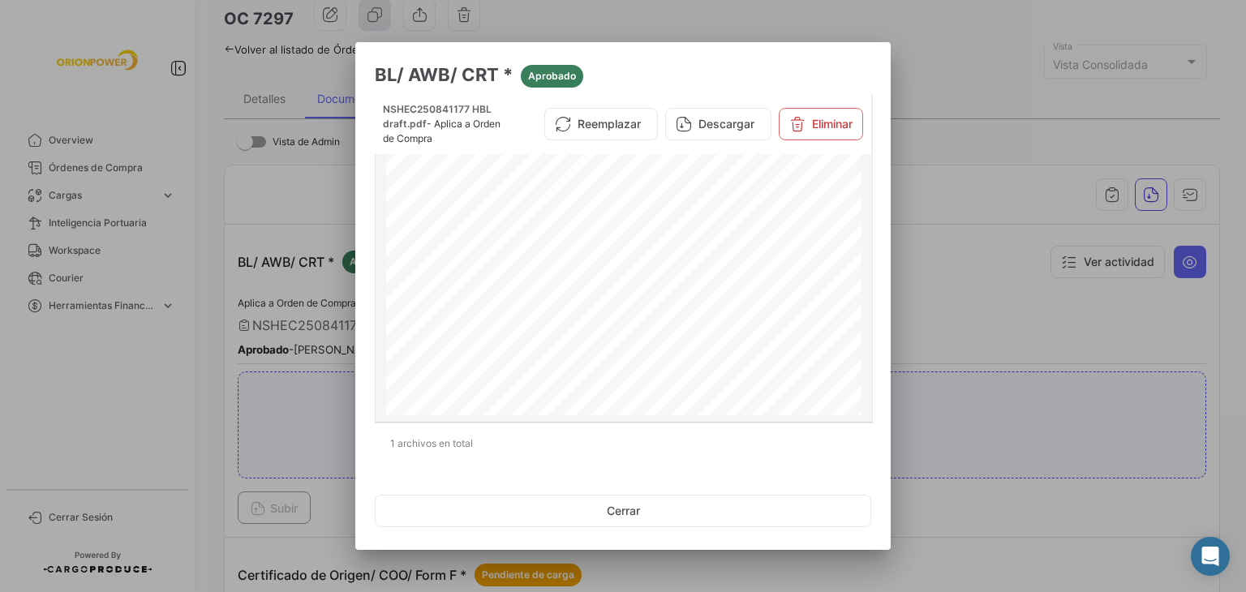
scroll to position [0, 0]
click at [641, 508] on button "Cerrar" at bounding box center [623, 511] width 496 height 32
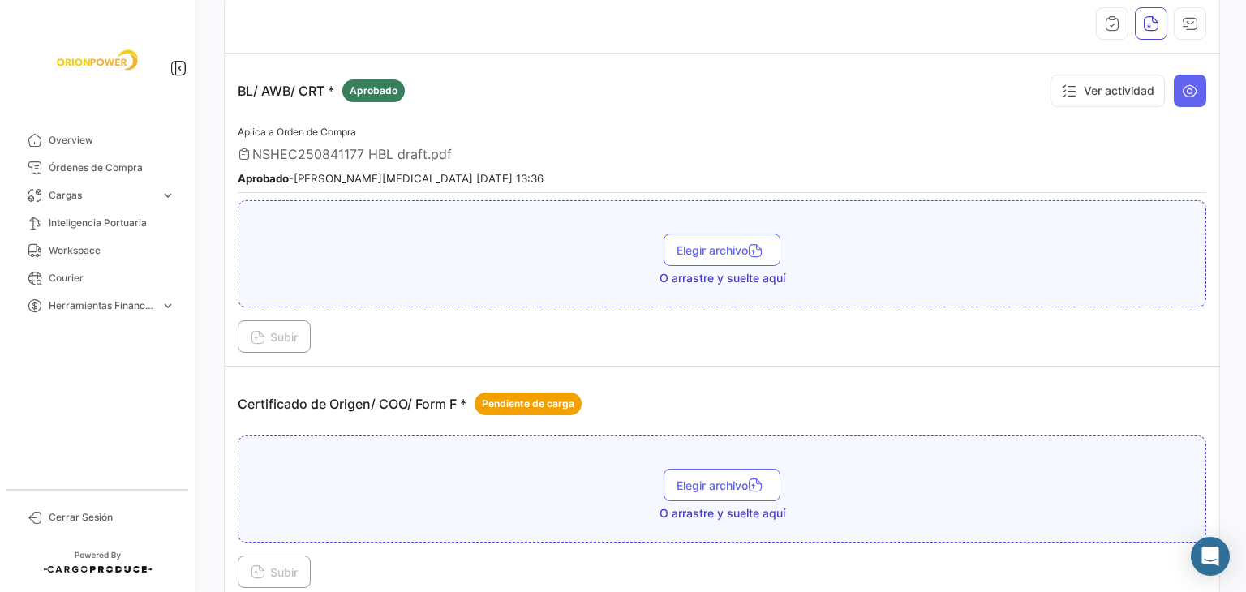
scroll to position [324, 0]
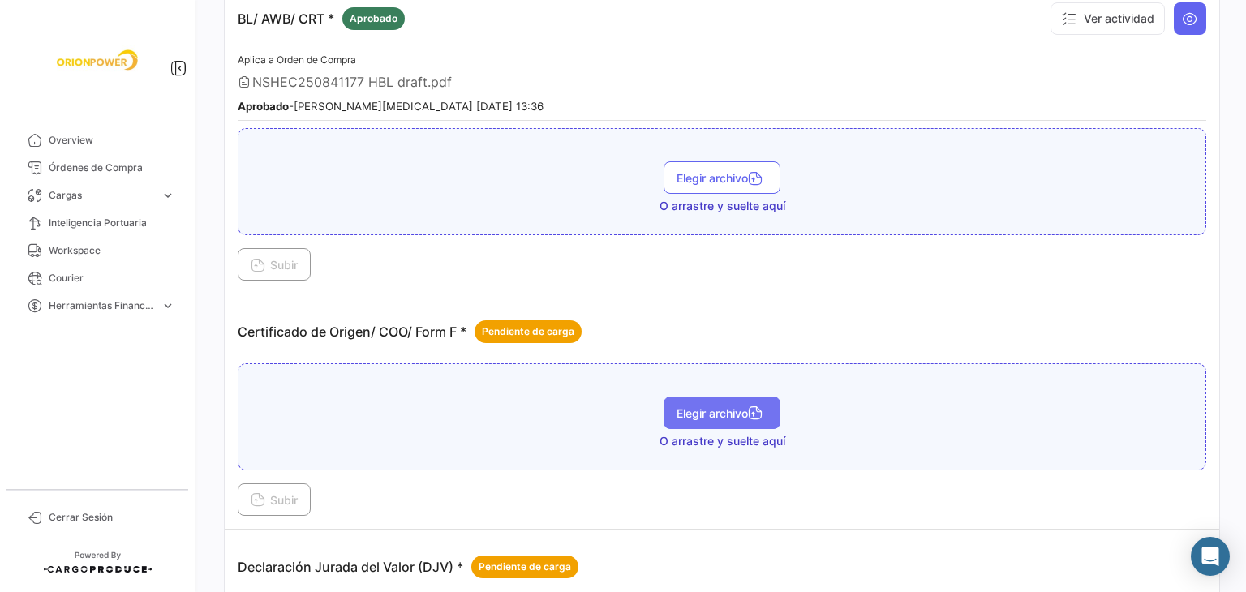
click at [734, 397] on button "Elegir archivo" at bounding box center [721, 413] width 117 height 32
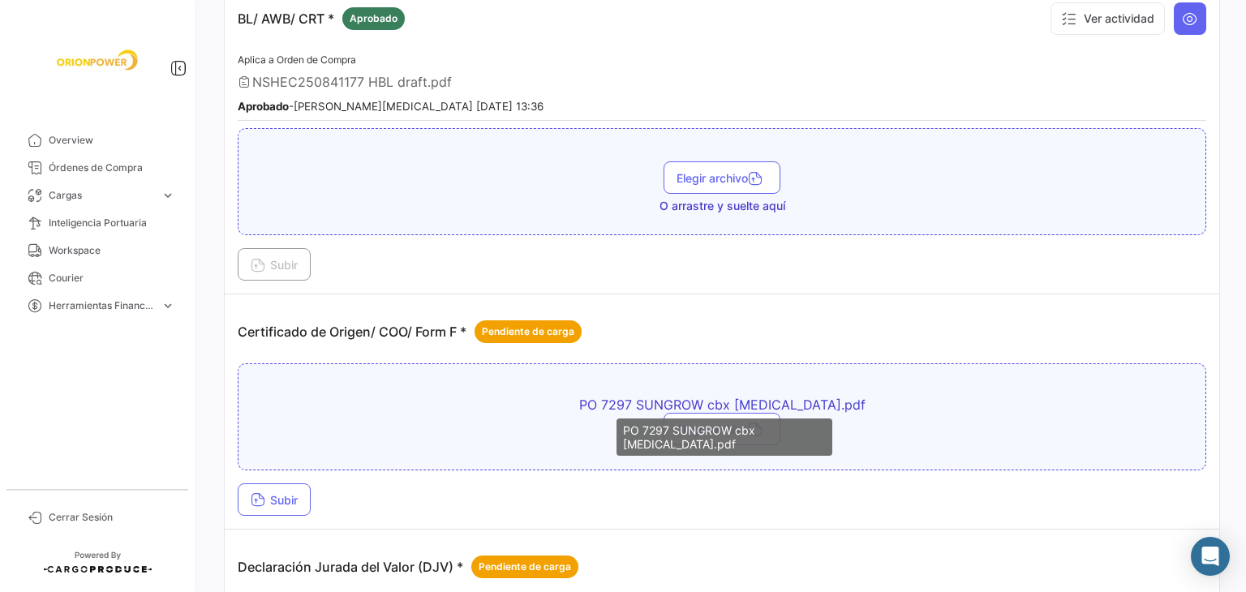
click at [642, 400] on span "PO 7297 SUNGROW cbx [MEDICAL_DATA].pdf" at bounding box center [722, 405] width 568 height 16
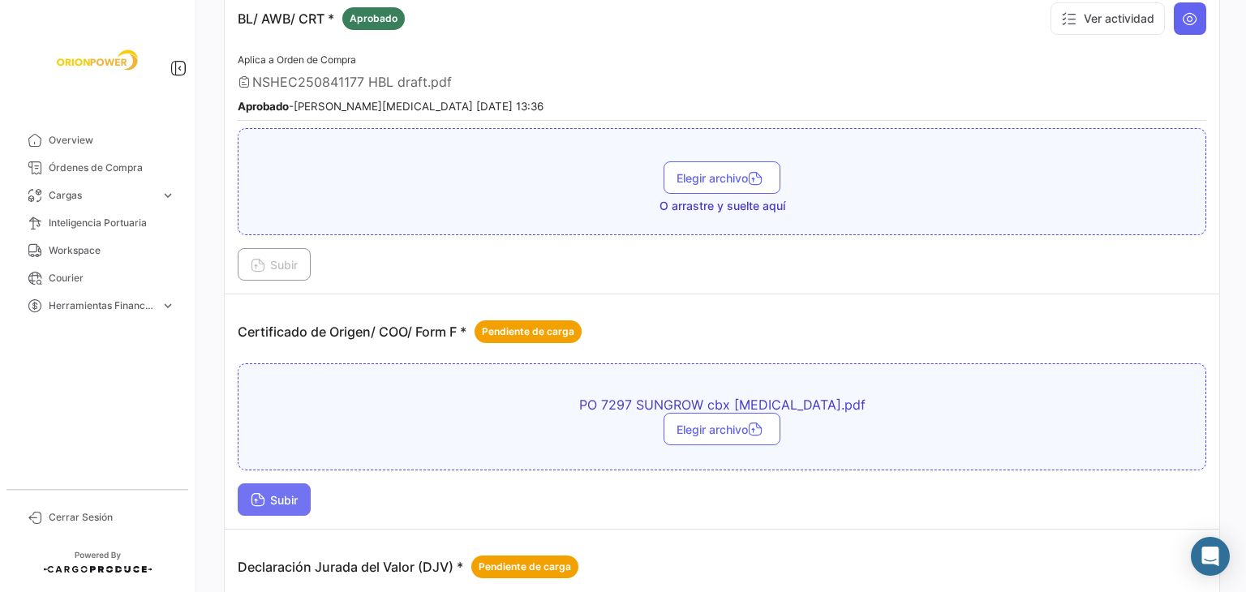
click at [292, 494] on span "Subir" at bounding box center [274, 500] width 47 height 14
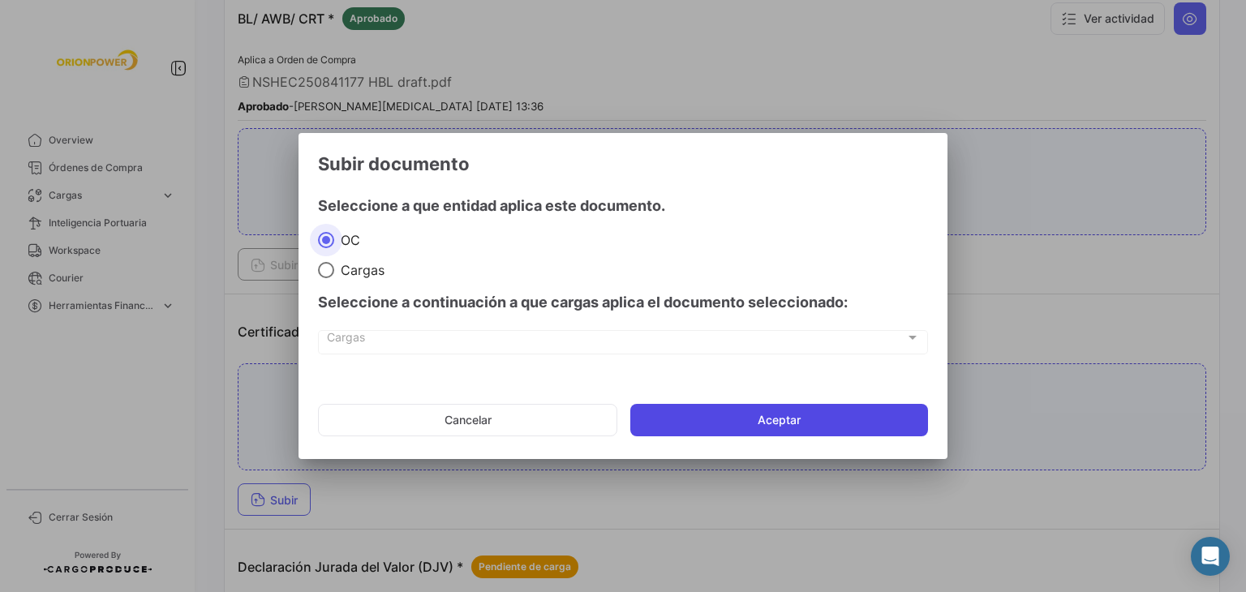
click at [753, 411] on button "Aceptar" at bounding box center [779, 420] width 298 height 32
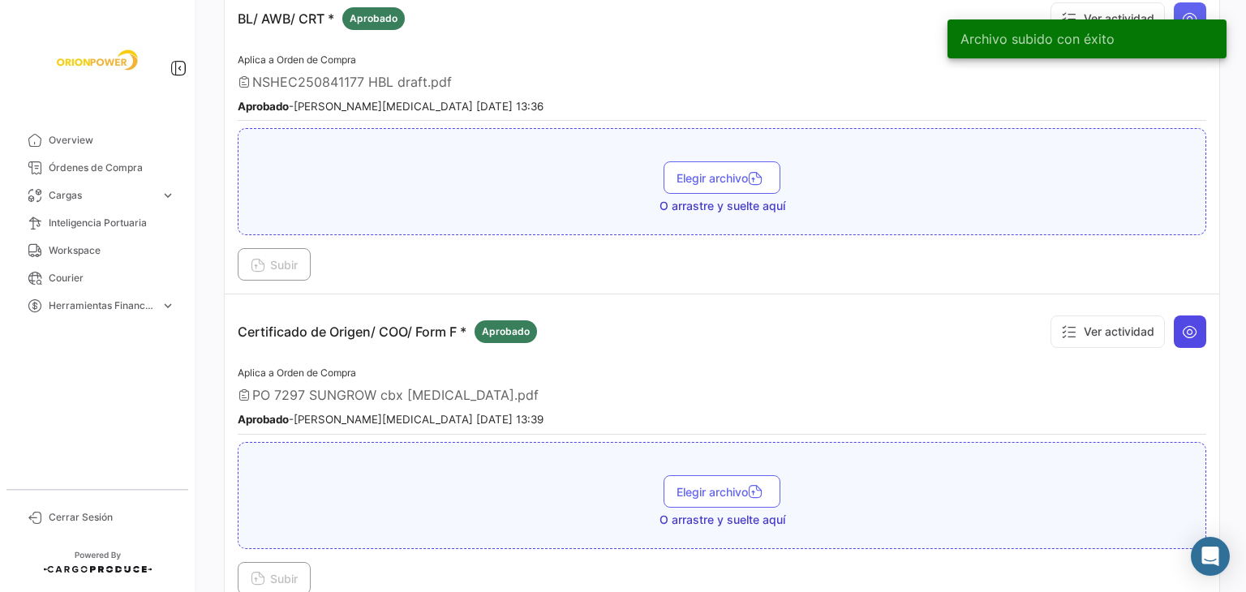
click at [1182, 331] on icon at bounding box center [1190, 332] width 16 height 16
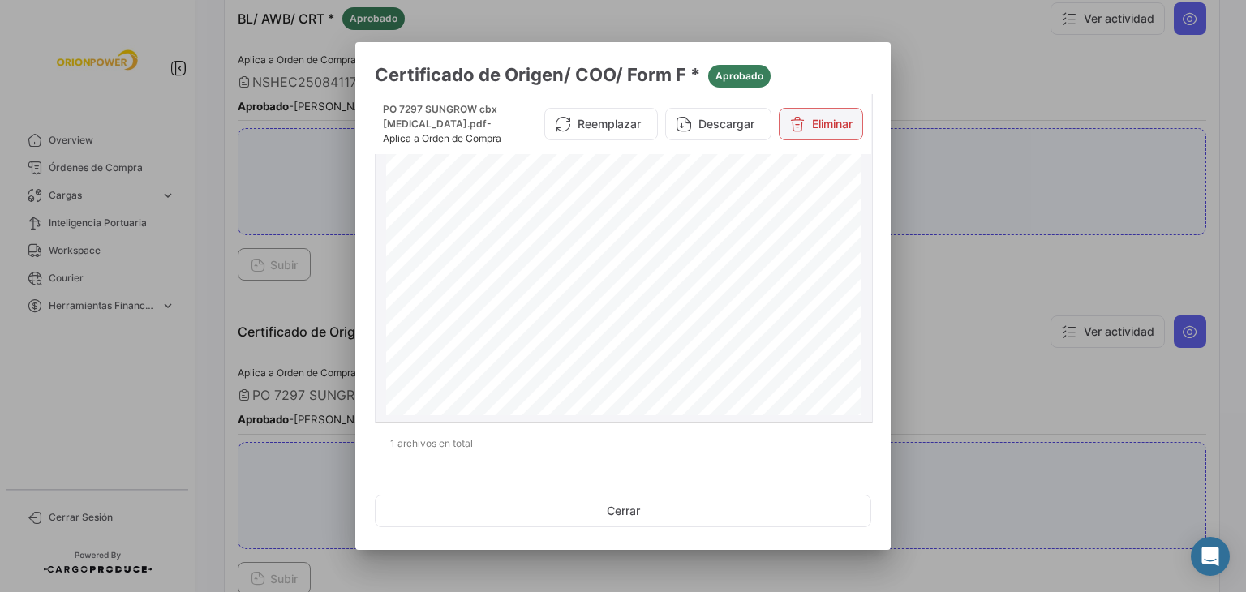
click at [811, 119] on button "Eliminar" at bounding box center [821, 124] width 84 height 32
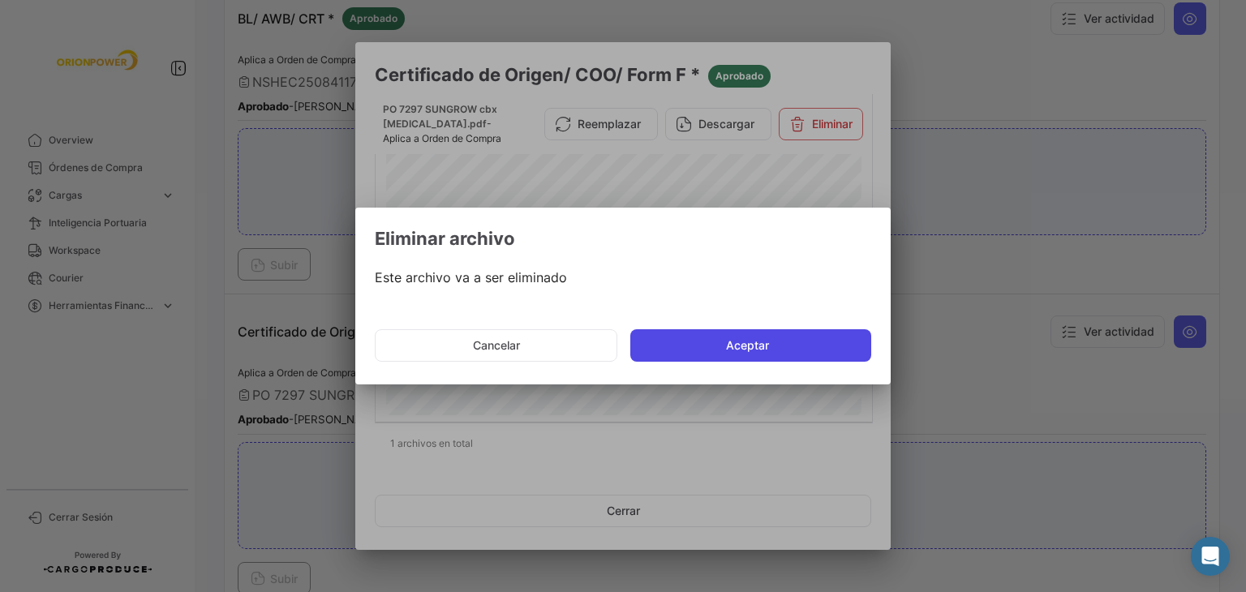
click at [736, 340] on button "Aceptar" at bounding box center [750, 345] width 241 height 32
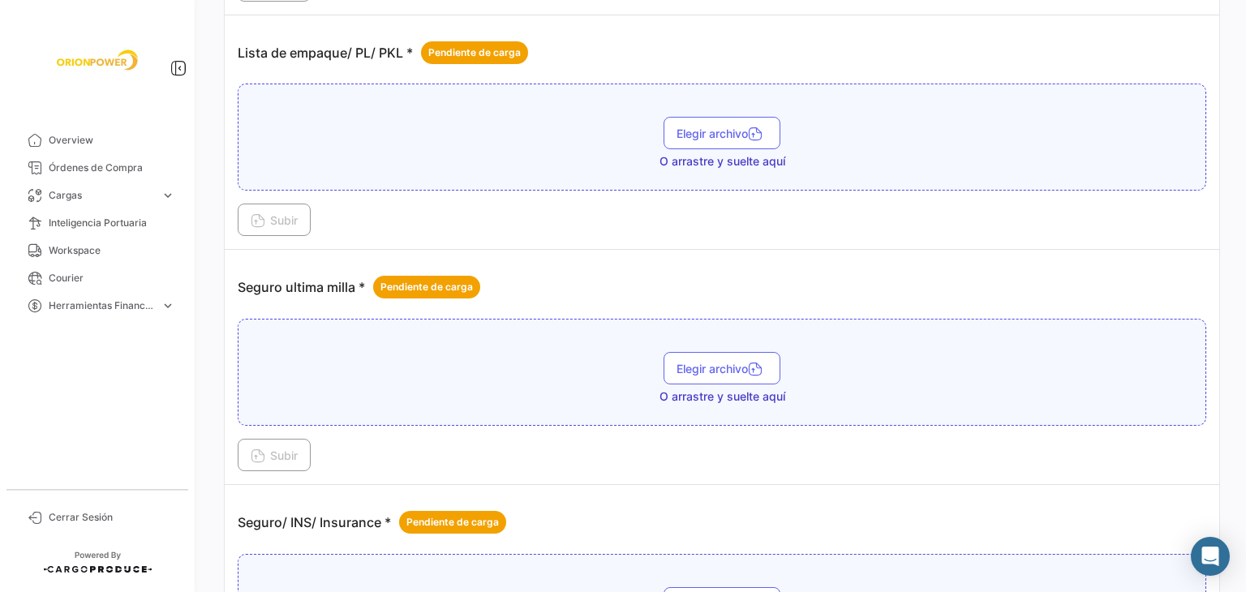
scroll to position [1817, 0]
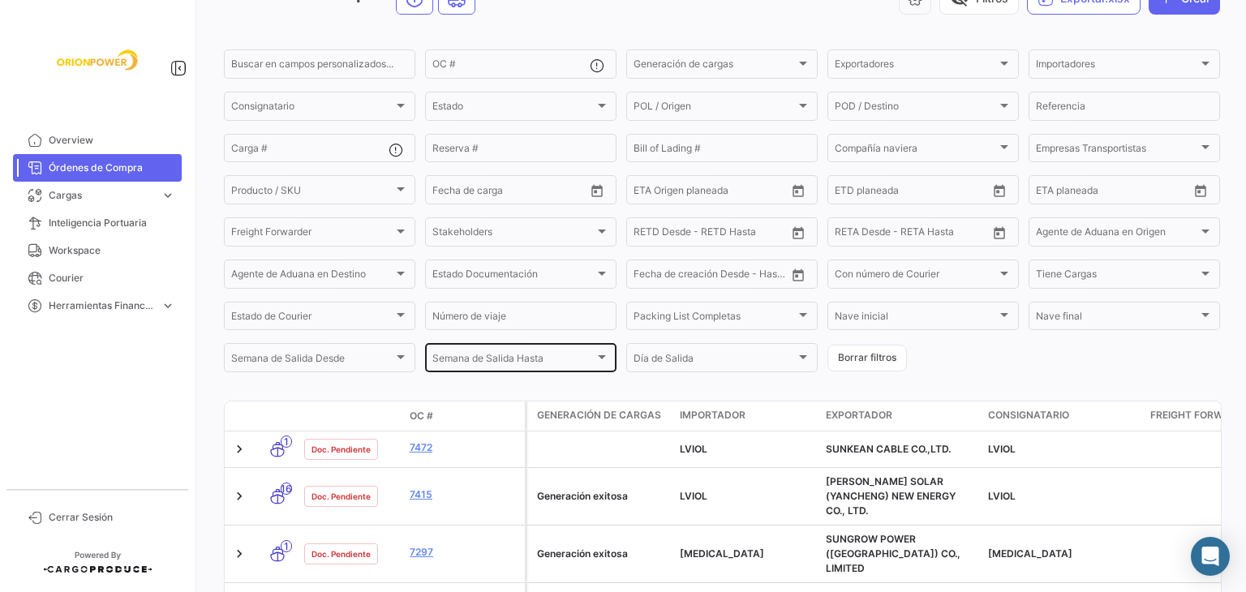
scroll to position [231, 0]
